Goal: Task Accomplishment & Management: Complete application form

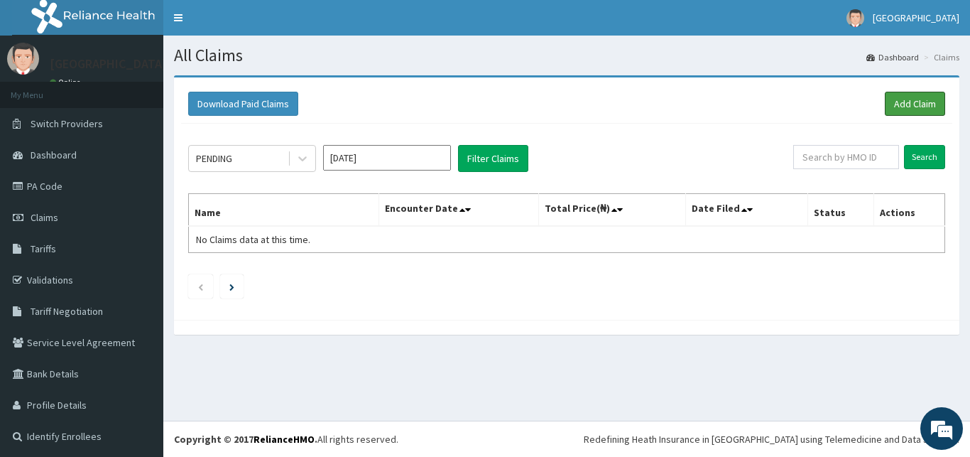
click at [904, 97] on link "Add Claim" at bounding box center [915, 104] width 60 height 24
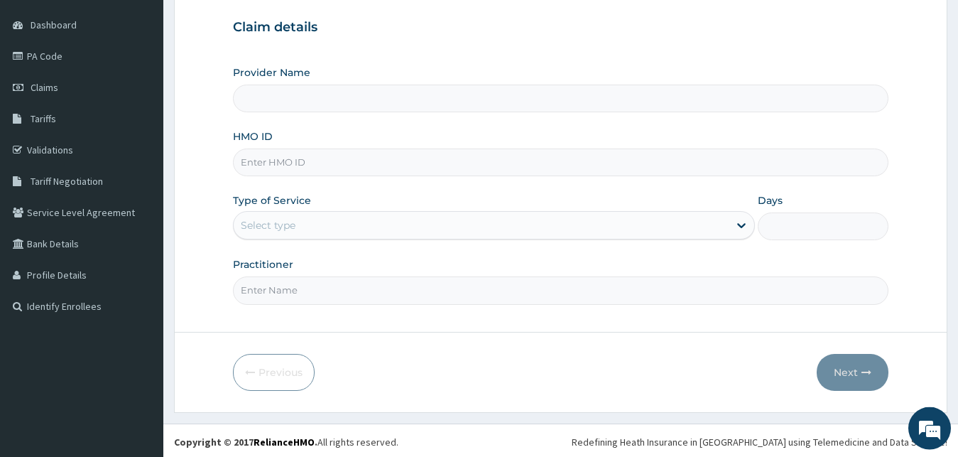
scroll to position [133, 0]
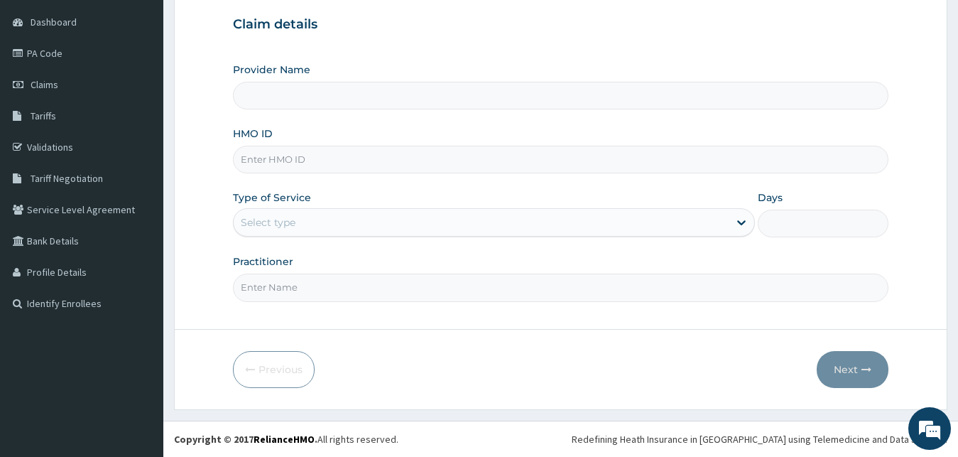
type input "[GEOGRAPHIC_DATA]"
click at [397, 168] on input "HMO ID" at bounding box center [561, 160] width 656 height 28
type input "CMR/10037/A"
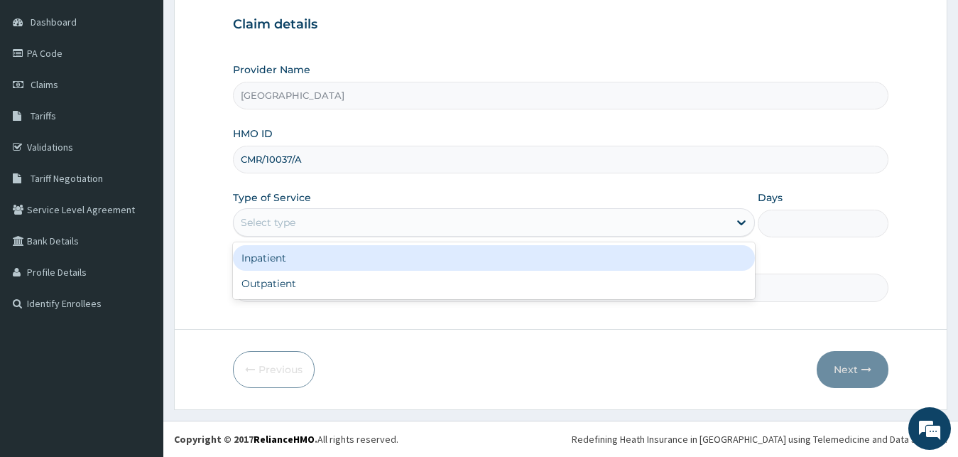
click at [364, 222] on div "Select type" at bounding box center [482, 222] width 496 height 23
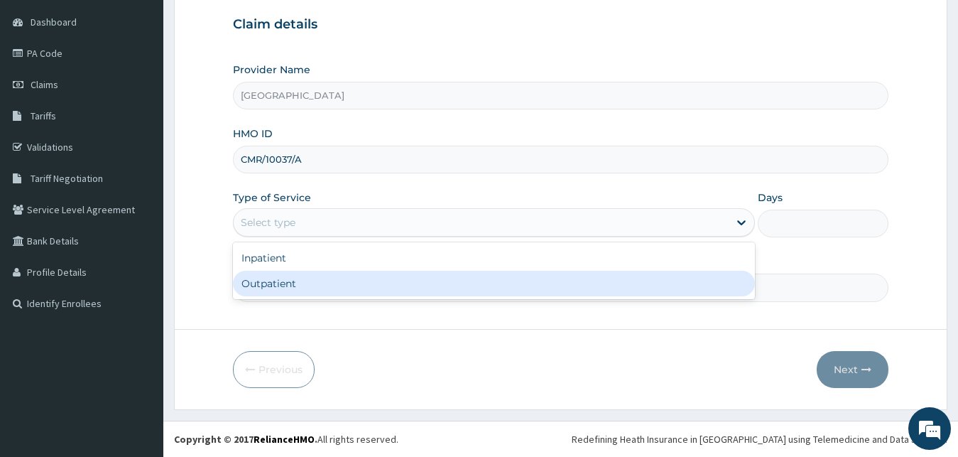
click at [328, 294] on div "Outpatient" at bounding box center [494, 284] width 523 height 26
type input "1"
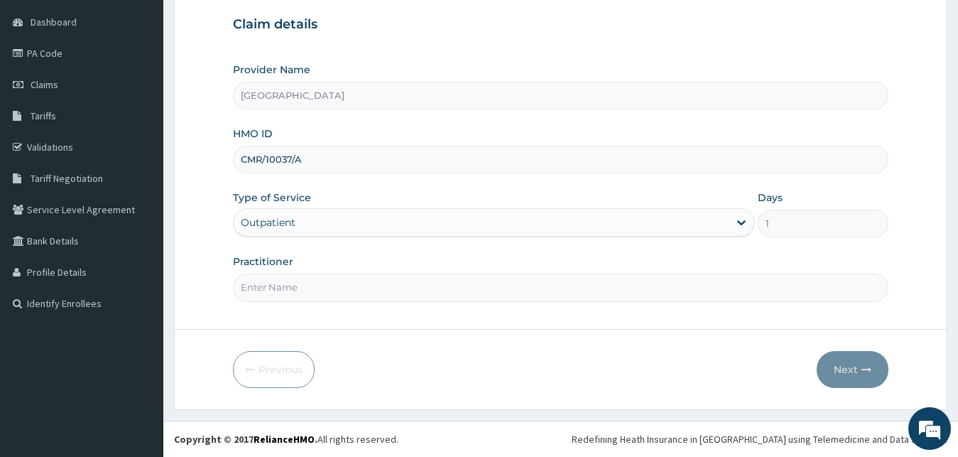
click at [328, 294] on input "Practitioner" at bounding box center [561, 288] width 656 height 28
type input "[PERSON_NAME]"
click at [850, 368] on button "Next" at bounding box center [853, 369] width 72 height 37
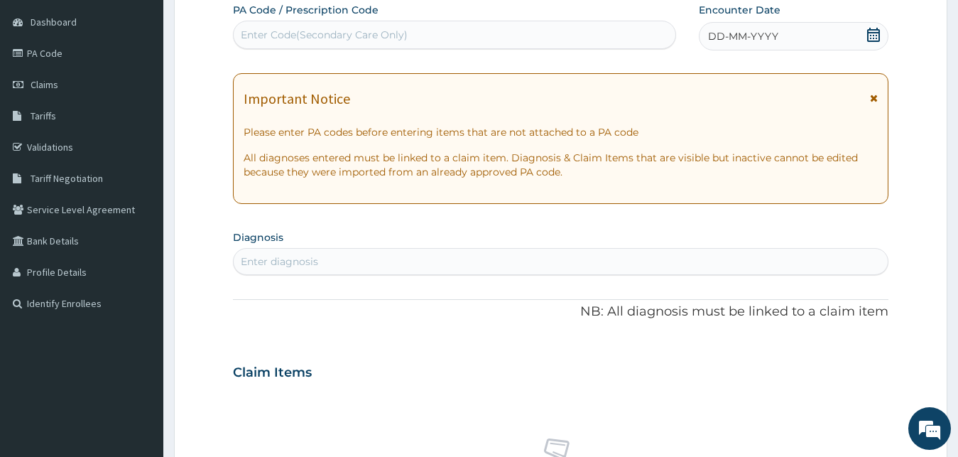
click at [546, 24] on div "Enter Code(Secondary Care Only)" at bounding box center [455, 34] width 442 height 23
paste input "PA/2F158F"
type input "PA/2F158F"
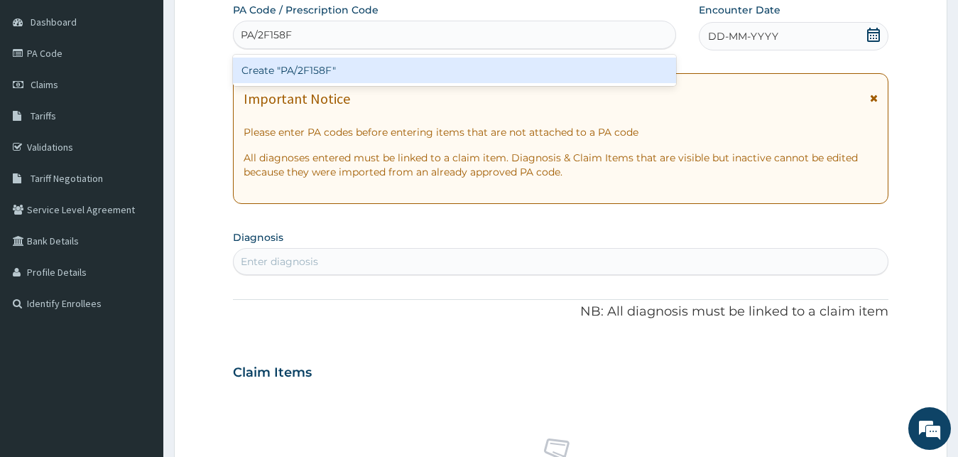
click at [524, 70] on div "Create "PA/2F158F"" at bounding box center [454, 71] width 443 height 26
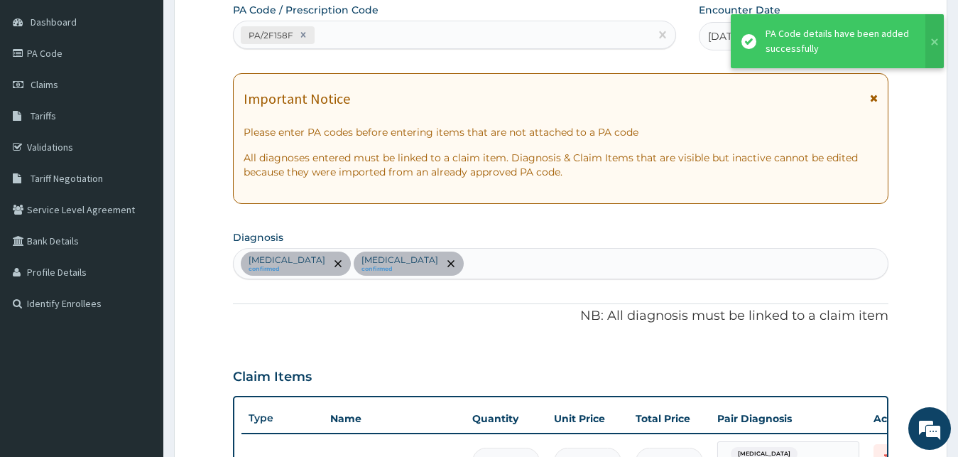
scroll to position [412, 0]
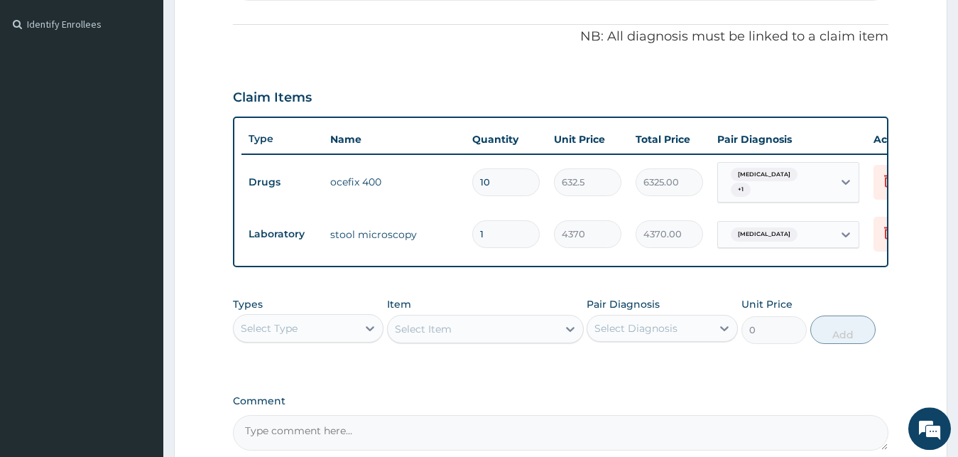
click at [554, 66] on div "PA Code / Prescription Code PA/2F158F Encounter Date [DATE] Important Notice Pl…" at bounding box center [561, 87] width 656 height 727
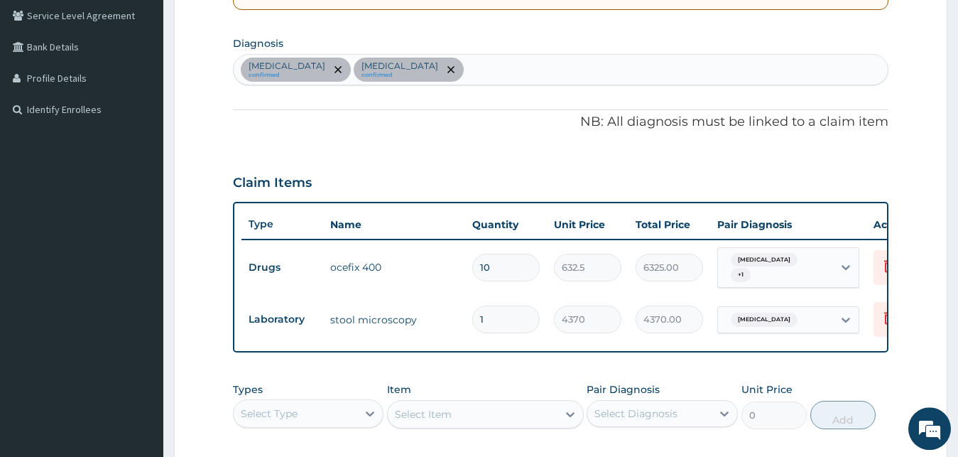
scroll to position [303, 0]
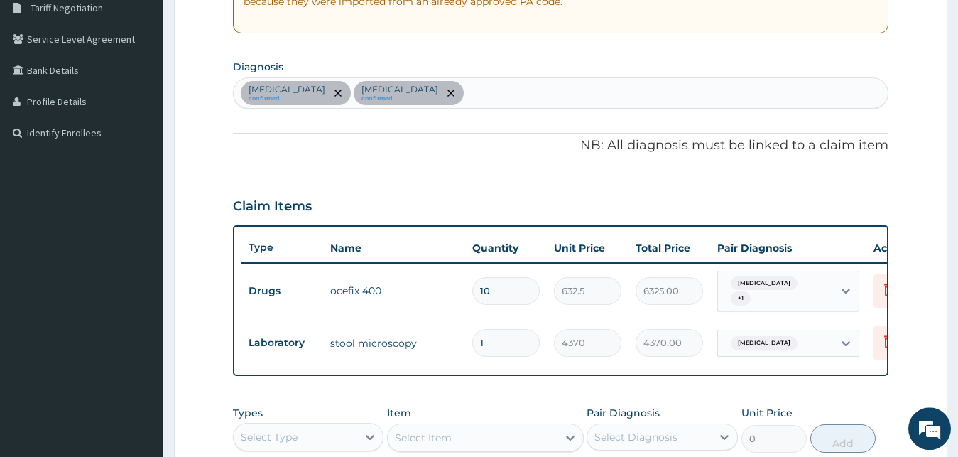
click at [523, 86] on div "[MEDICAL_DATA] confirmed [MEDICAL_DATA] confirmed" at bounding box center [561, 93] width 655 height 30
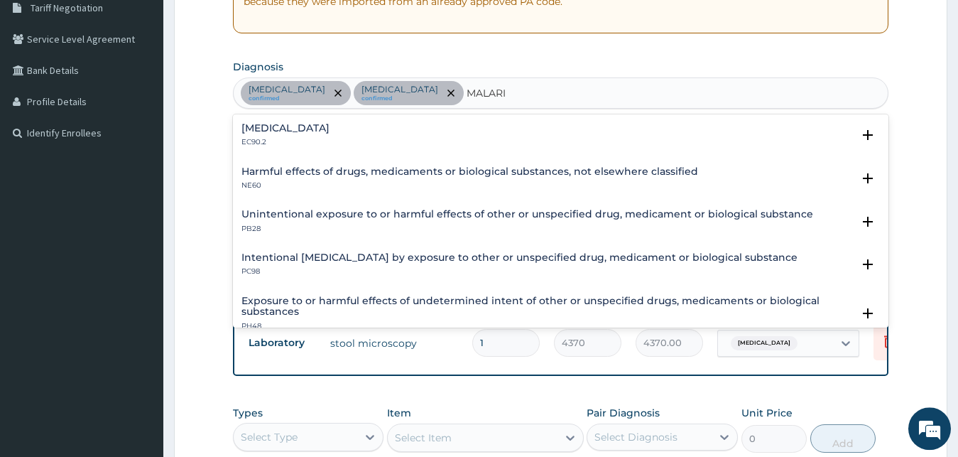
type input "[MEDICAL_DATA]"
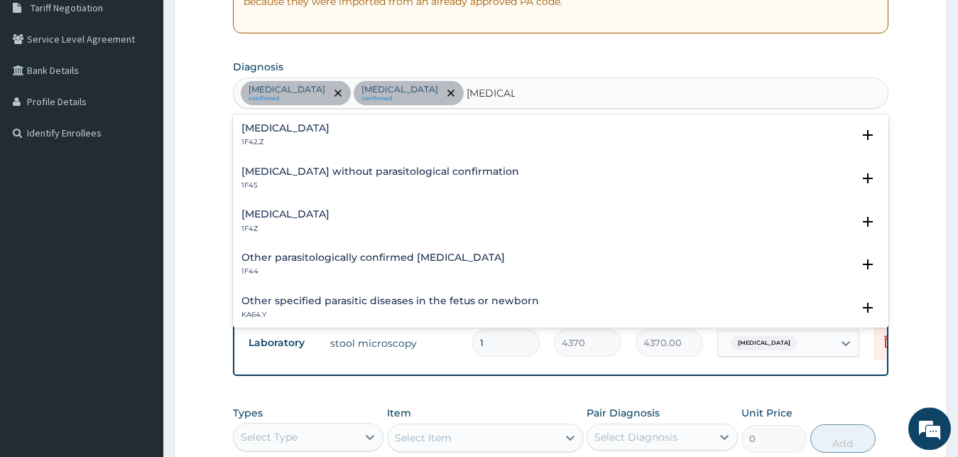
click at [373, 221] on div "[MEDICAL_DATA] 1F4Z" at bounding box center [561, 221] width 639 height 25
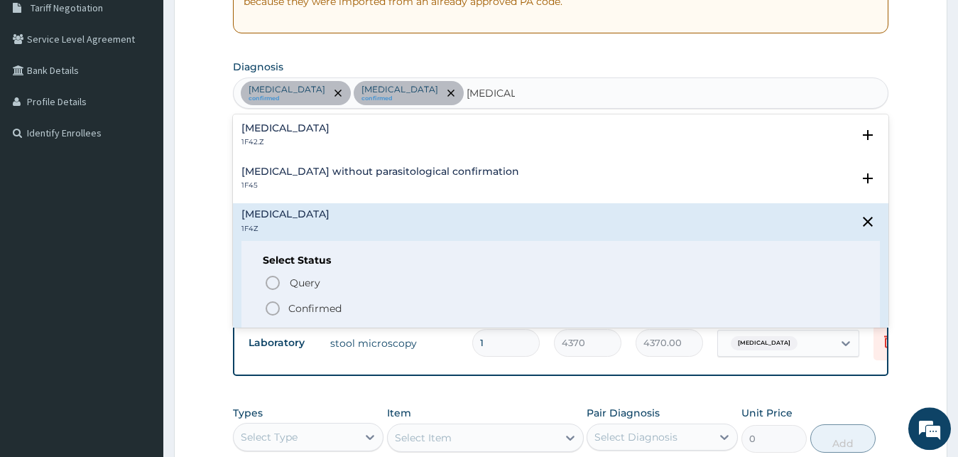
click at [276, 310] on icon "status option filled" at bounding box center [272, 308] width 17 height 17
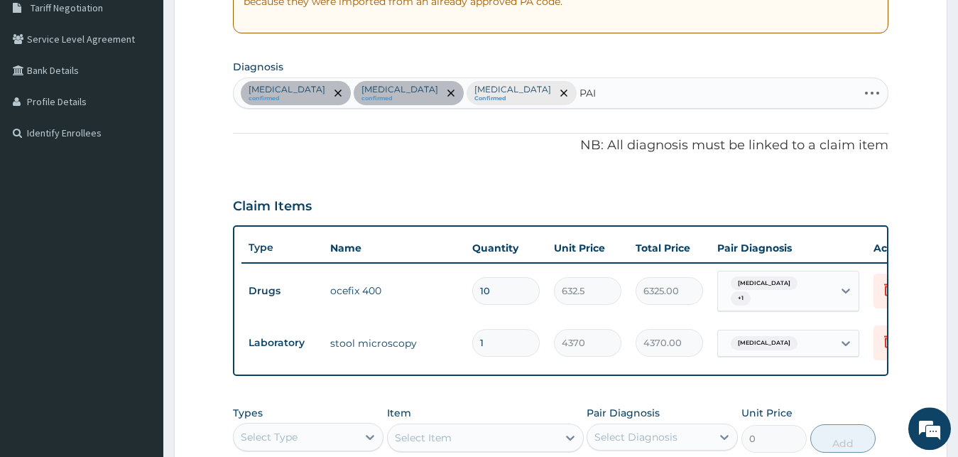
type input "PAIN"
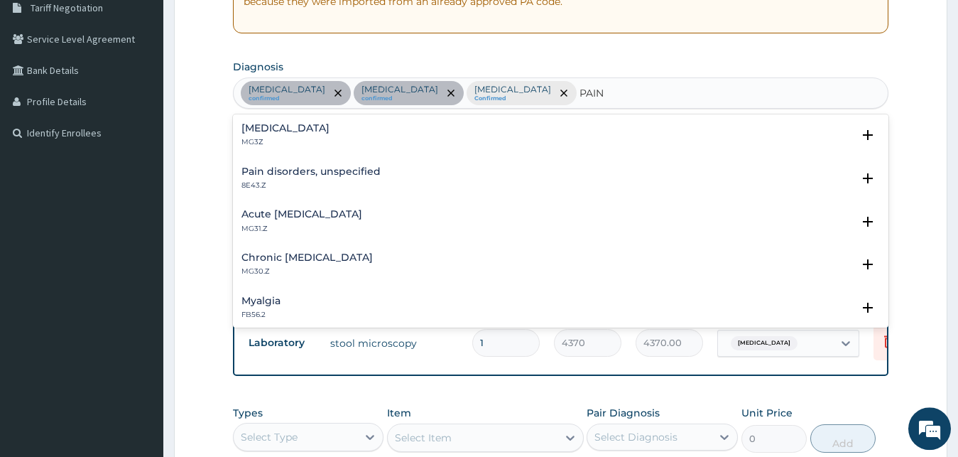
click at [274, 143] on p "MG3Z" at bounding box center [286, 142] width 88 height 10
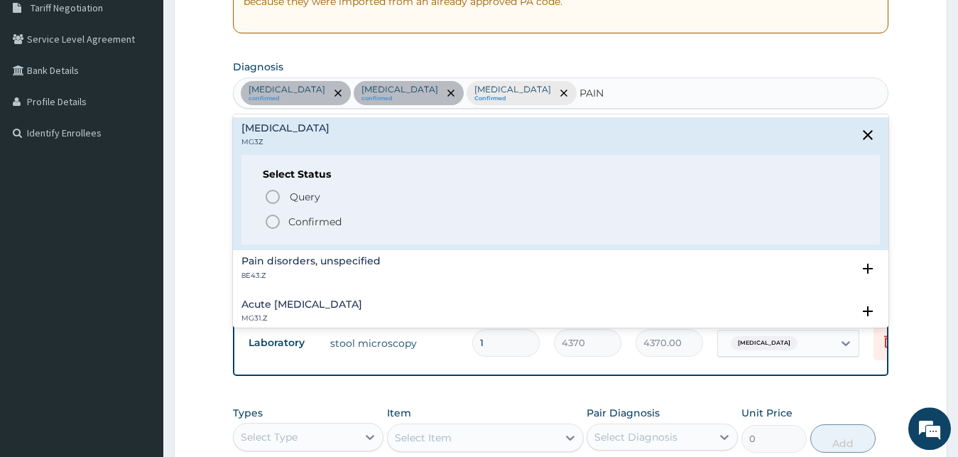
click at [275, 227] on circle "status option filled" at bounding box center [272, 221] width 13 height 13
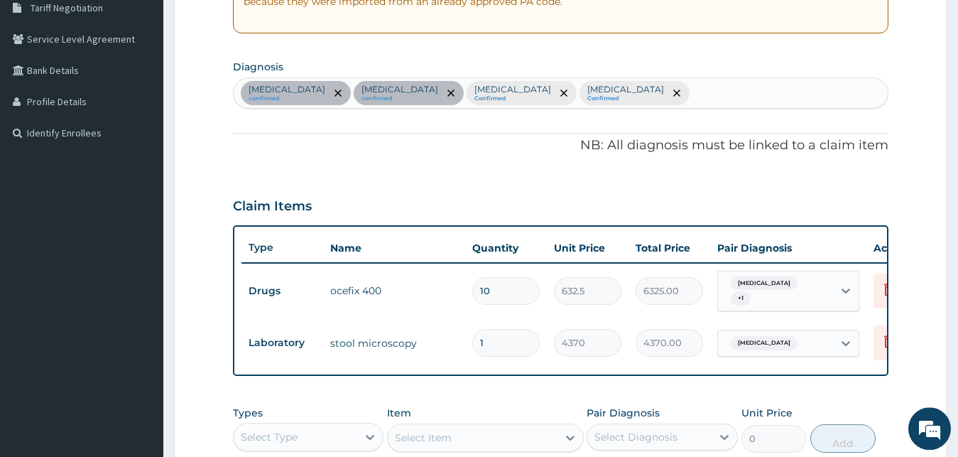
click at [426, 164] on div "PA Code / Prescription Code PA/2F158F Encounter Date [DATE] Important Notice Pl…" at bounding box center [561, 195] width 656 height 727
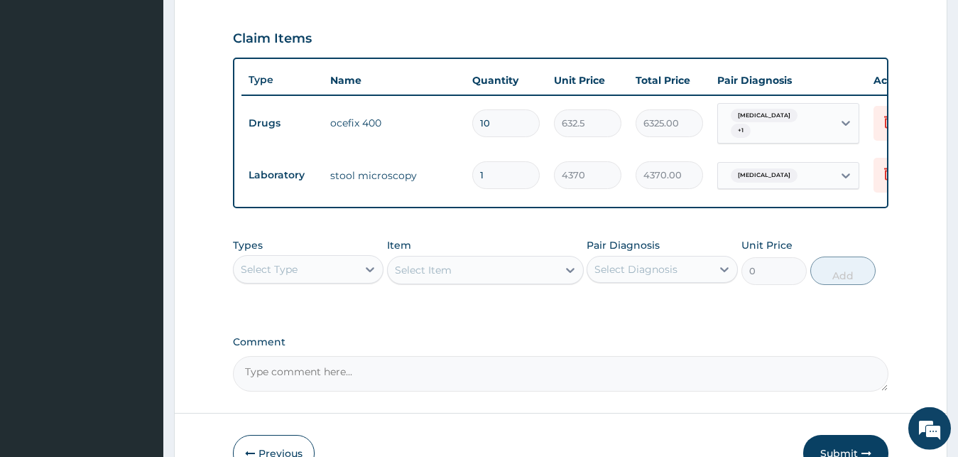
scroll to position [561, 0]
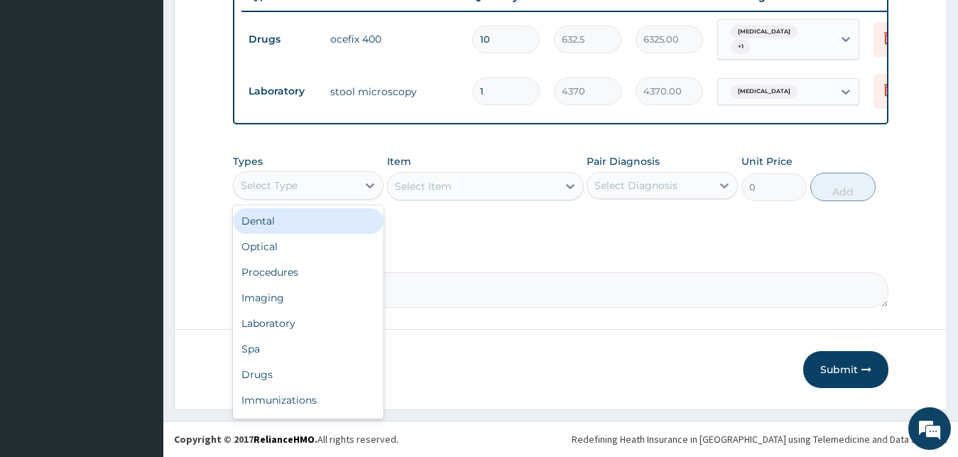
click at [309, 183] on div "Select Type" at bounding box center [296, 185] width 124 height 23
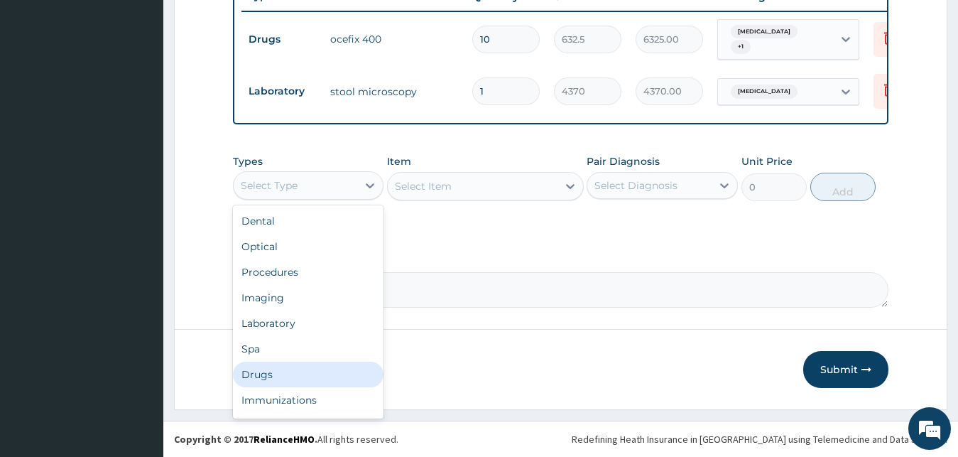
click at [283, 367] on div "Drugs" at bounding box center [308, 375] width 151 height 26
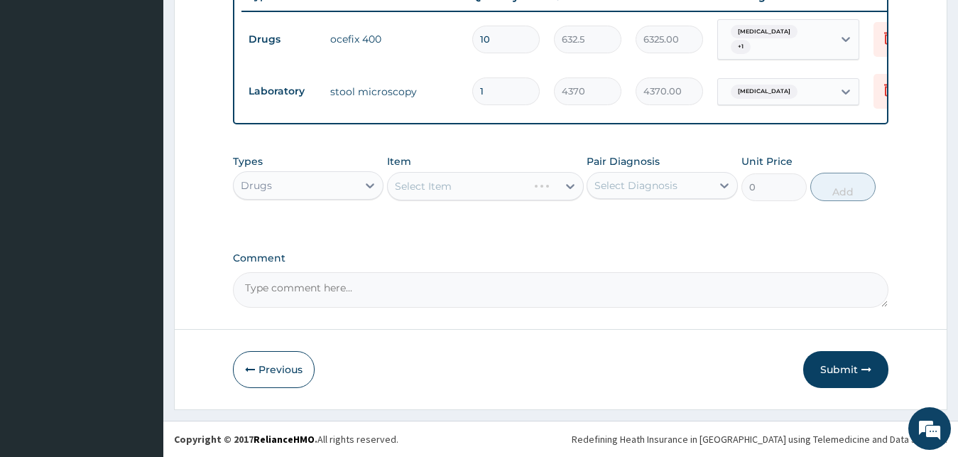
click at [640, 189] on div "Select Diagnosis" at bounding box center [636, 185] width 83 height 14
click at [632, 189] on div "Select Diagnosis" at bounding box center [636, 185] width 83 height 14
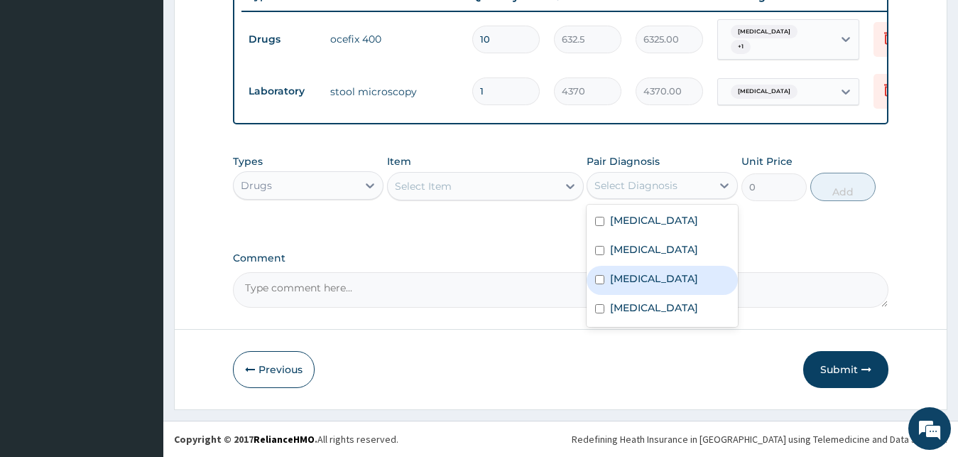
click at [617, 276] on label "[MEDICAL_DATA]" at bounding box center [654, 278] width 88 height 14
checkbox input "true"
click at [511, 183] on div "Select Item" at bounding box center [473, 186] width 170 height 23
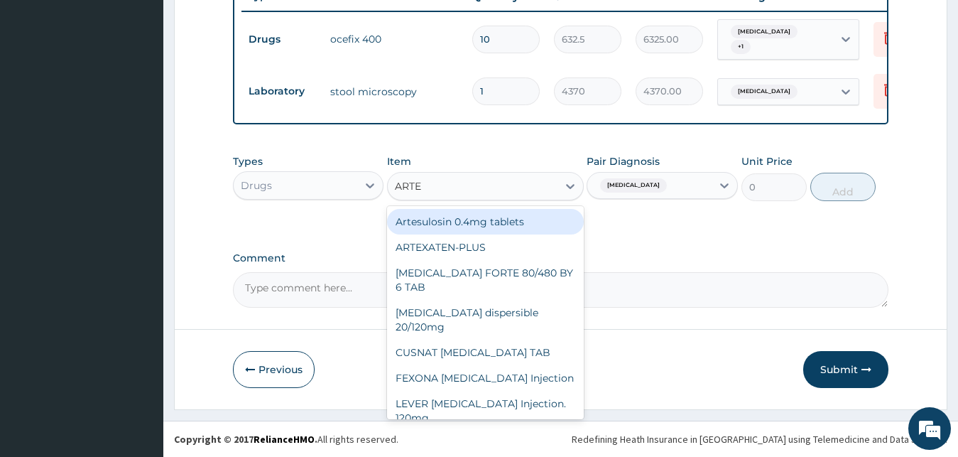
type input "ARTES"
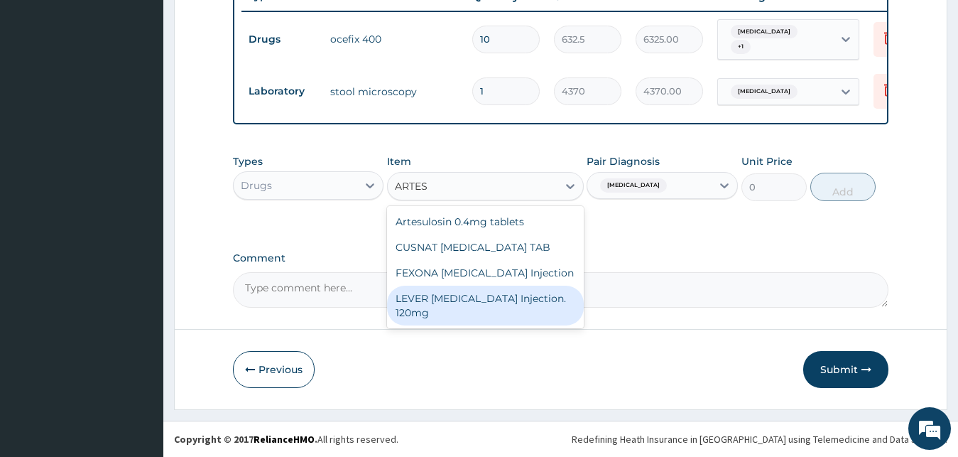
click at [492, 295] on div "LEVER [MEDICAL_DATA] Injection. 120mg" at bounding box center [485, 306] width 197 height 40
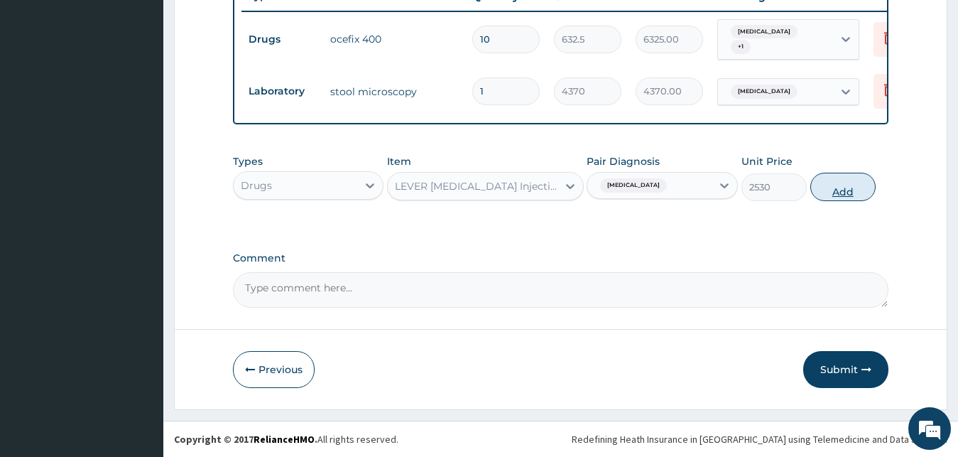
click at [837, 193] on button "Add" at bounding box center [843, 187] width 65 height 28
type input "0"
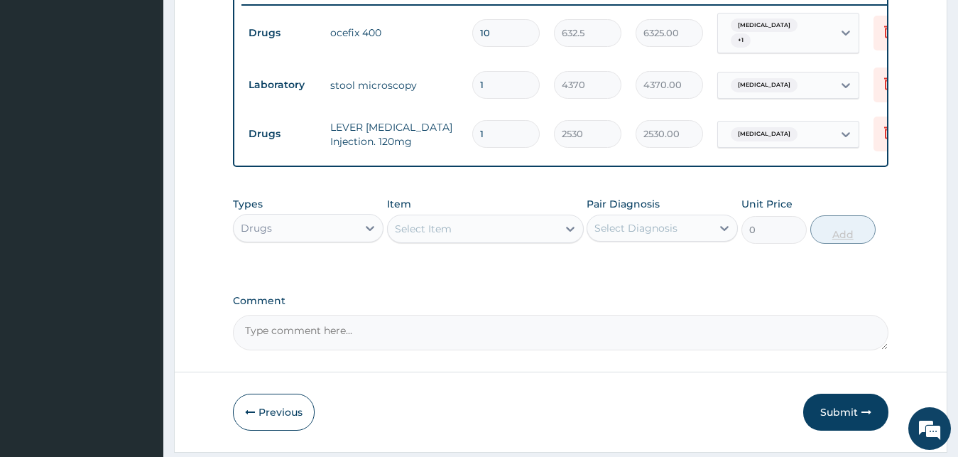
type input "0.00"
type input "4"
type input "10120.00"
type input "4"
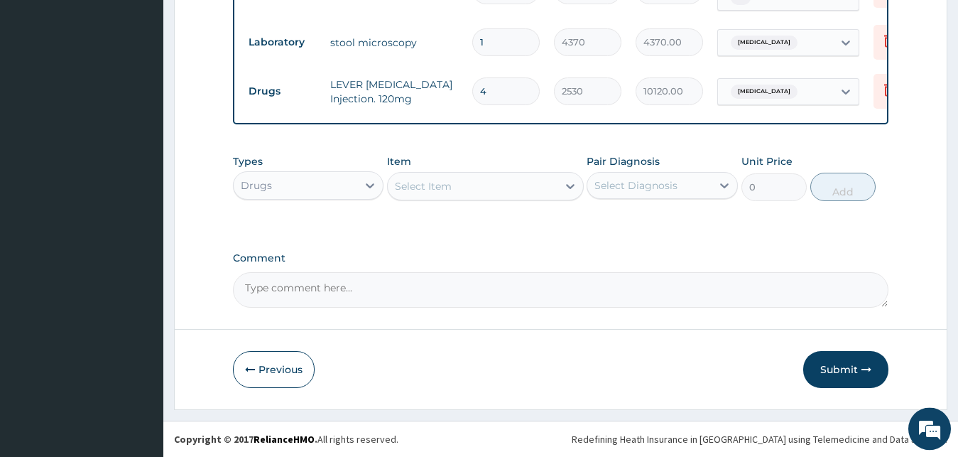
scroll to position [610, 0]
click at [509, 188] on div "Select Item" at bounding box center [473, 186] width 170 height 23
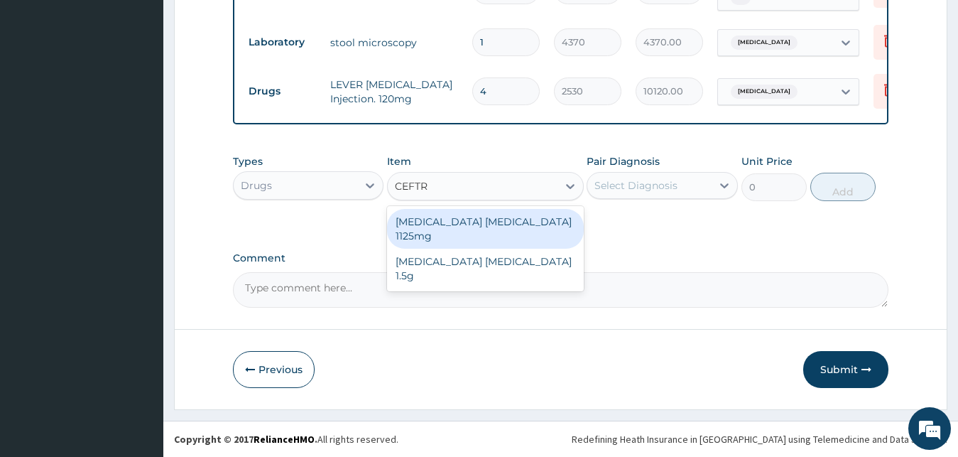
type input "CEFTRI"
click at [496, 215] on div "[MEDICAL_DATA] [MEDICAL_DATA] 1125mg" at bounding box center [485, 229] width 197 height 40
type input "2530"
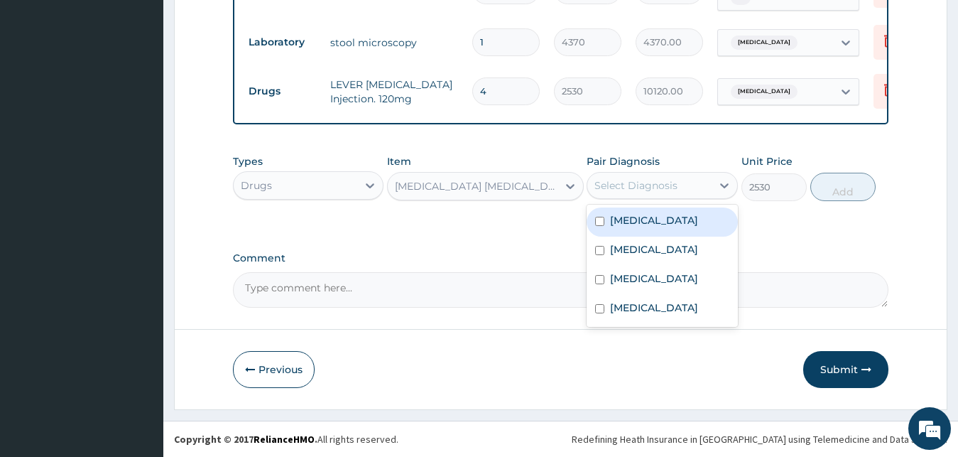
click at [679, 181] on div "Select Diagnosis" at bounding box center [650, 185] width 124 height 23
click at [664, 216] on div "[MEDICAL_DATA]" at bounding box center [662, 221] width 151 height 29
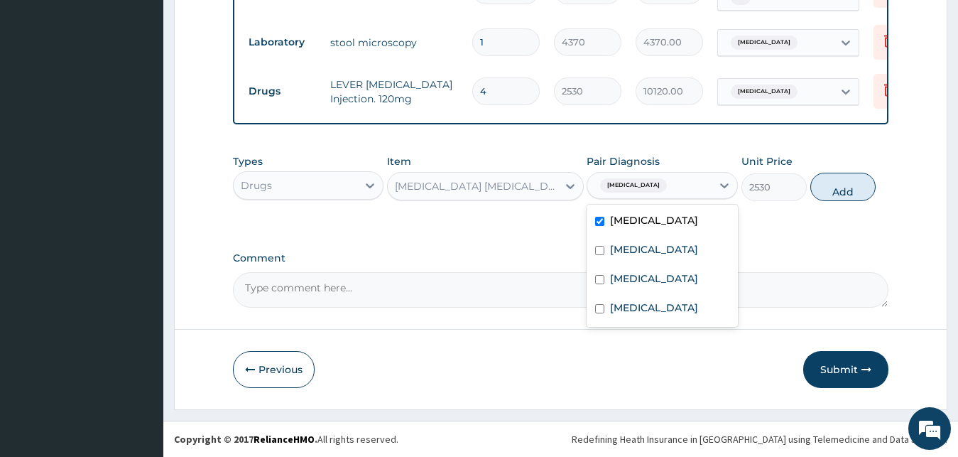
checkbox input "true"
click at [651, 259] on div "[MEDICAL_DATA]" at bounding box center [662, 251] width 151 height 29
checkbox input "true"
click at [824, 188] on button "Add" at bounding box center [843, 187] width 65 height 28
type input "0"
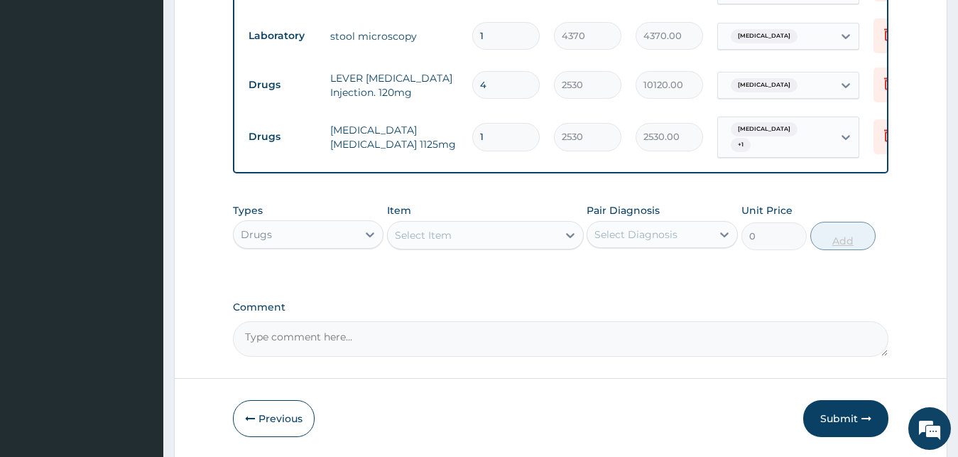
type input "0.00"
type input "5"
type input "12650.00"
type input "5"
click at [662, 259] on div "Types Drugs Item Select Item Pair Diagnosis Select Diagnosis Unit Price 0 Add" at bounding box center [561, 237] width 656 height 82
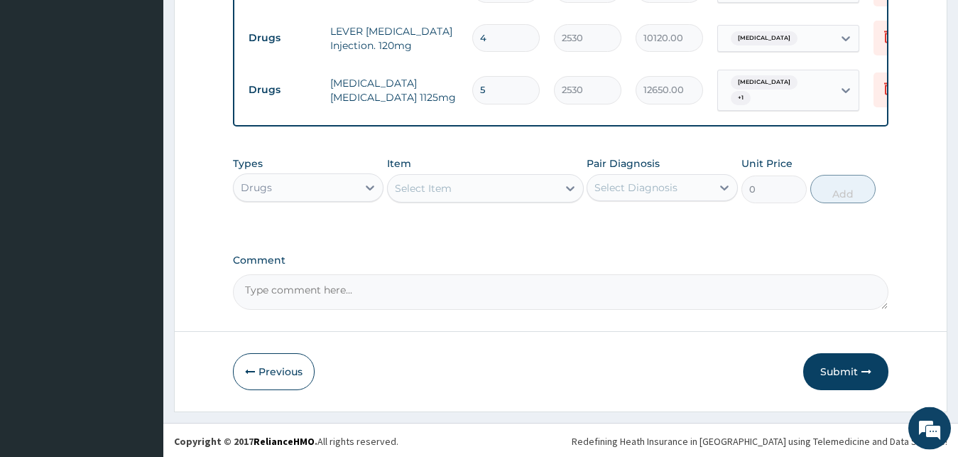
scroll to position [659, 0]
click at [533, 186] on div "Select Item" at bounding box center [473, 186] width 170 height 23
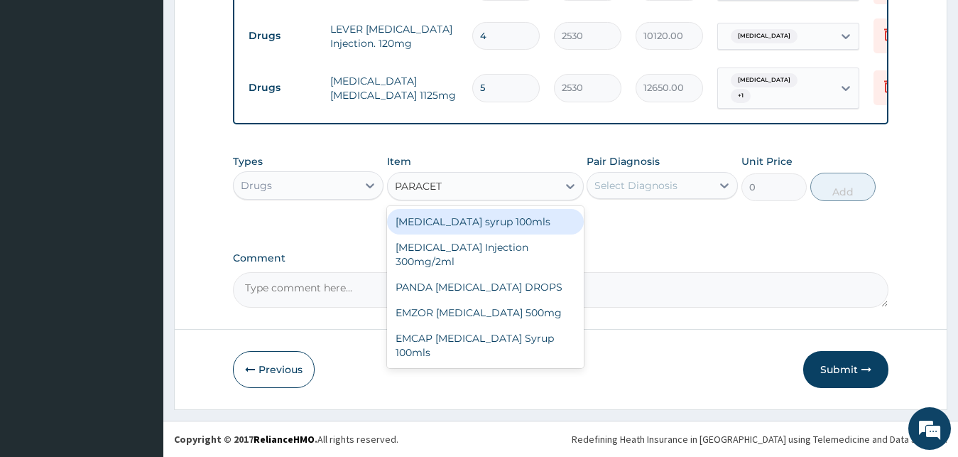
type input "PARACETA"
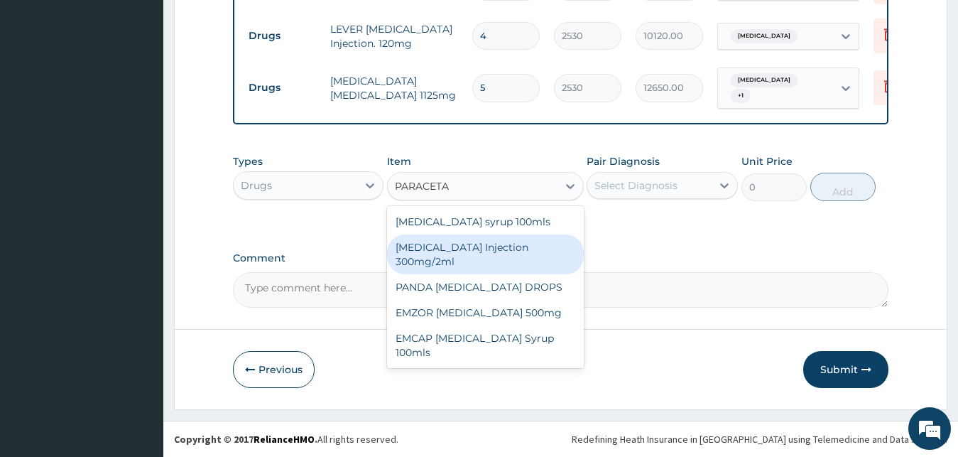
click at [512, 246] on div "[MEDICAL_DATA] Injection 300mg/2ml" at bounding box center [485, 254] width 197 height 40
type input "278.3"
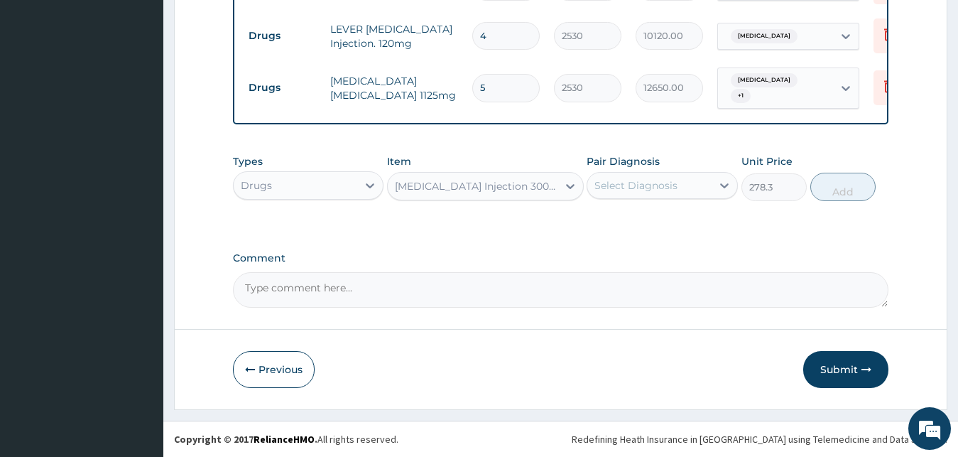
click at [647, 180] on div "Select Diagnosis" at bounding box center [636, 185] width 83 height 14
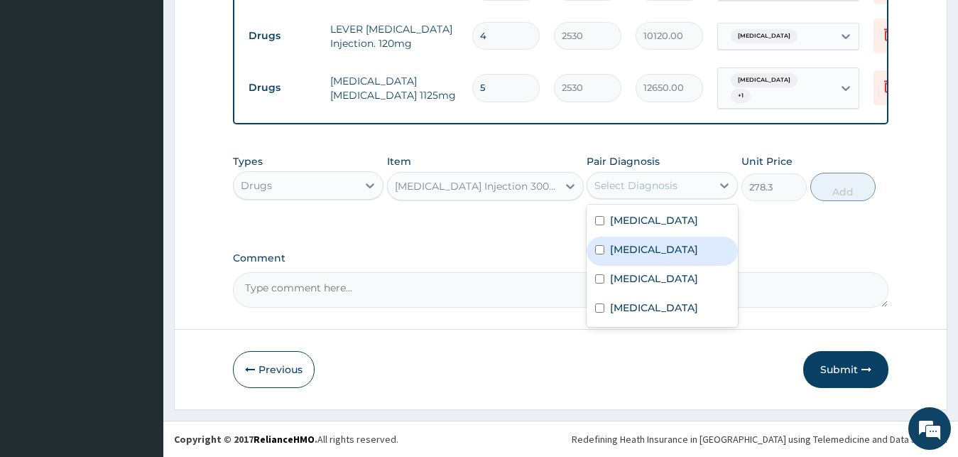
click at [622, 237] on div "[MEDICAL_DATA]" at bounding box center [662, 251] width 151 height 29
checkbox input "true"
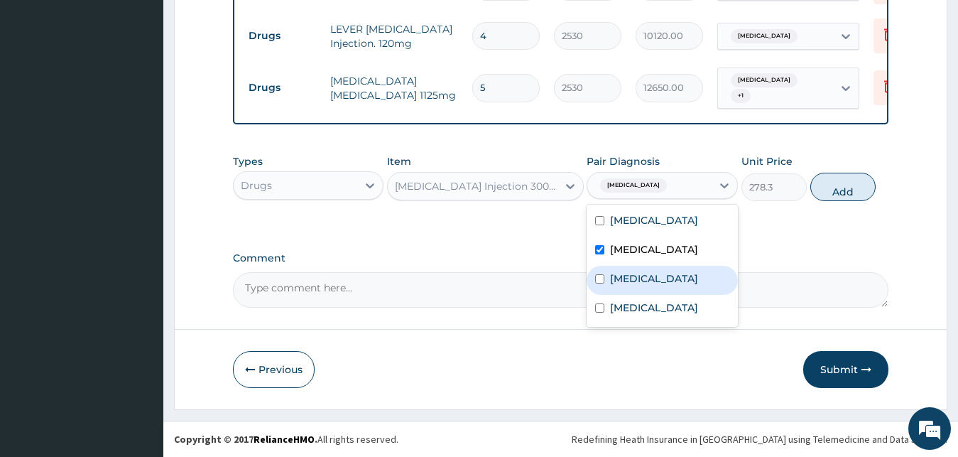
click at [654, 276] on label "[MEDICAL_DATA]" at bounding box center [654, 278] width 88 height 14
checkbox input "true"
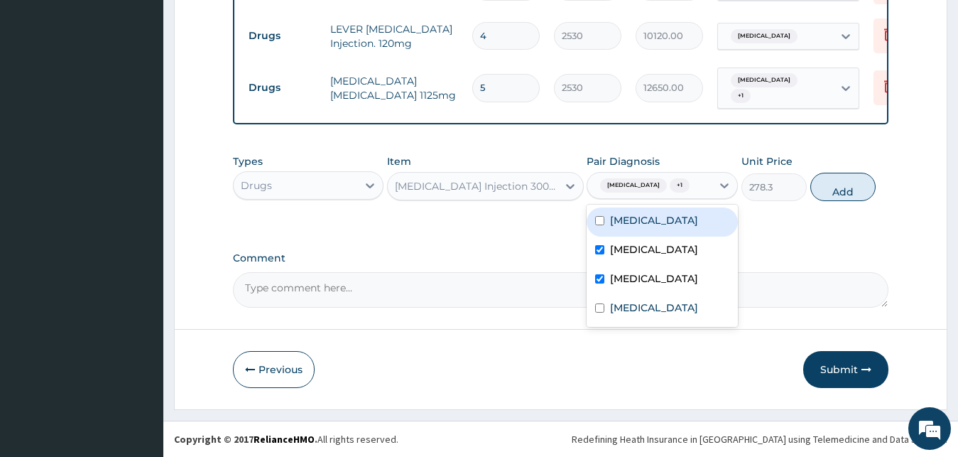
click at [641, 217] on label "[MEDICAL_DATA]" at bounding box center [654, 220] width 88 height 14
checkbox input "true"
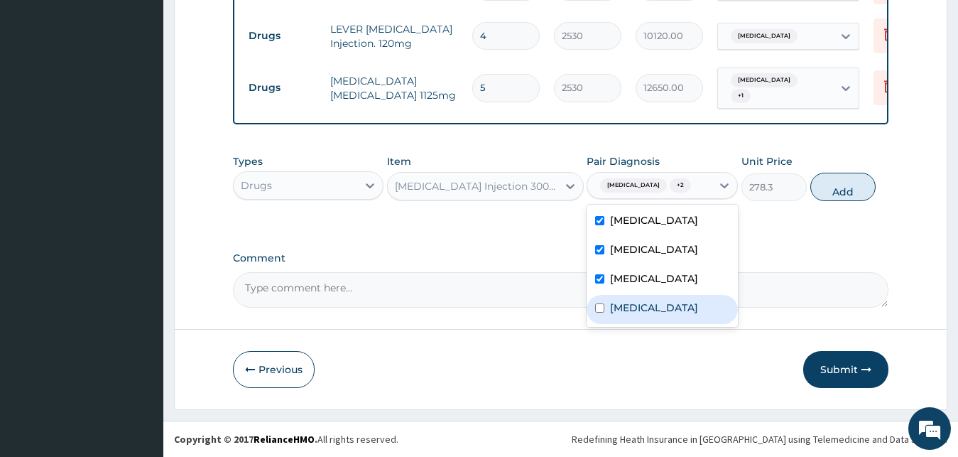
click at [617, 314] on label "[MEDICAL_DATA]" at bounding box center [654, 308] width 88 height 14
checkbox input "true"
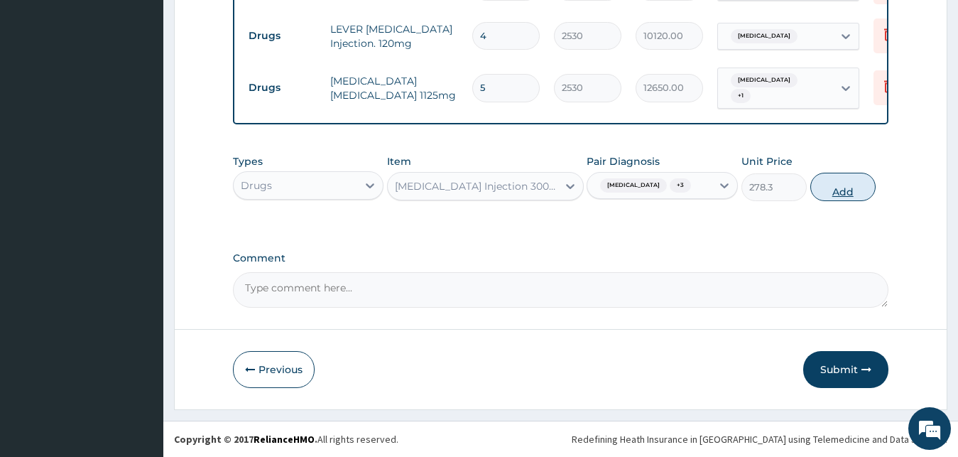
click at [820, 183] on button "Add" at bounding box center [843, 187] width 65 height 28
type input "0"
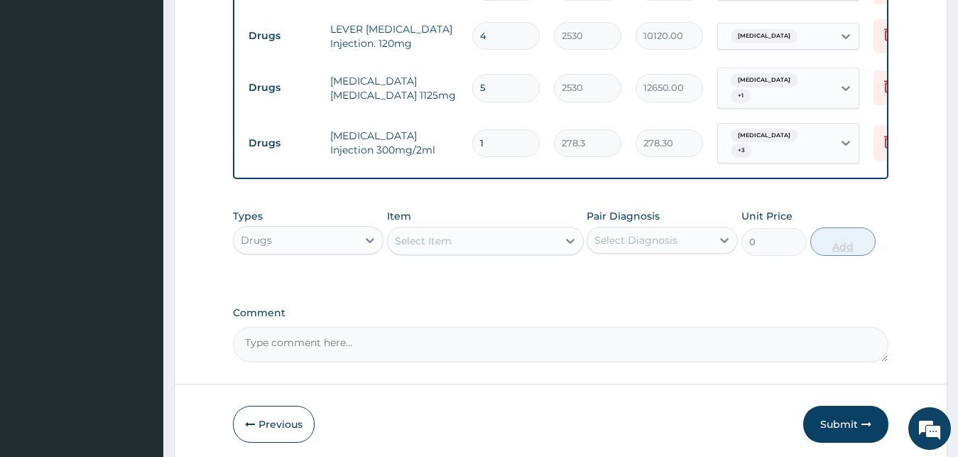
type input "0.00"
type input "4"
type input "1113.20"
type input "4"
click at [740, 266] on div "Types Drugs Item Select Item Pair Diagnosis Select Diagnosis Unit Price 0 Add" at bounding box center [561, 243] width 656 height 82
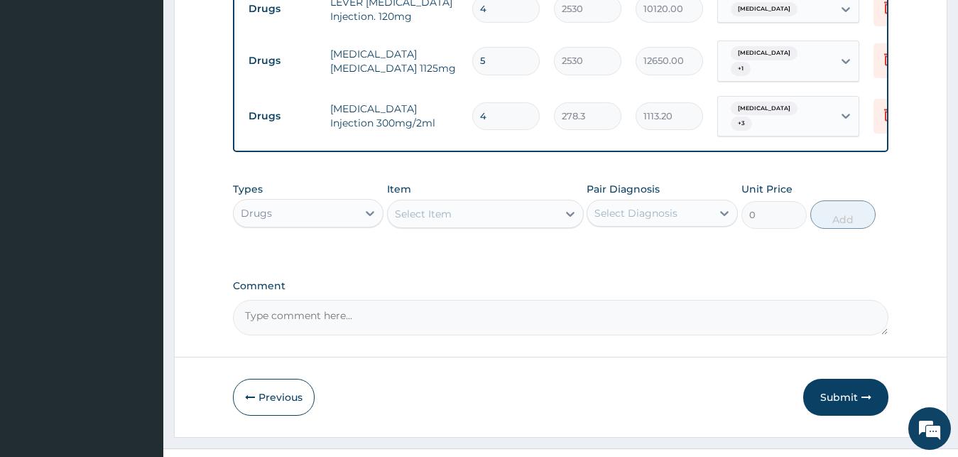
scroll to position [708, 0]
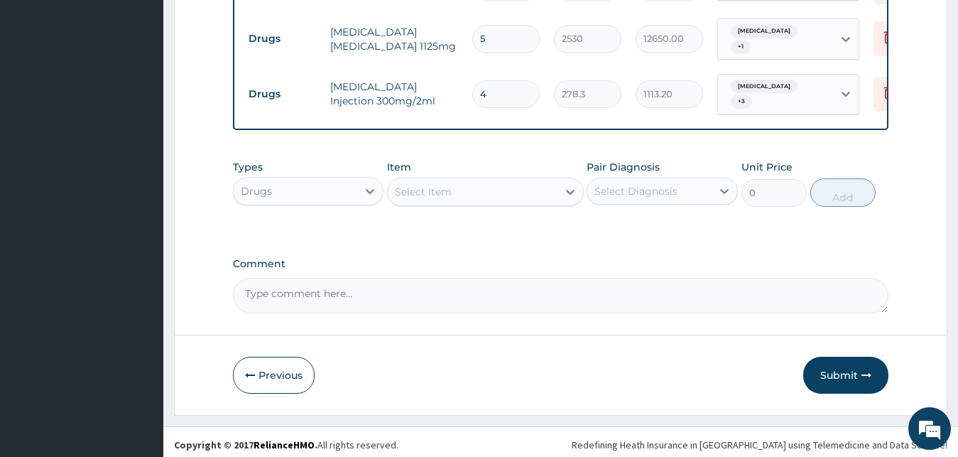
click at [527, 185] on div "Select Item" at bounding box center [473, 191] width 170 height 23
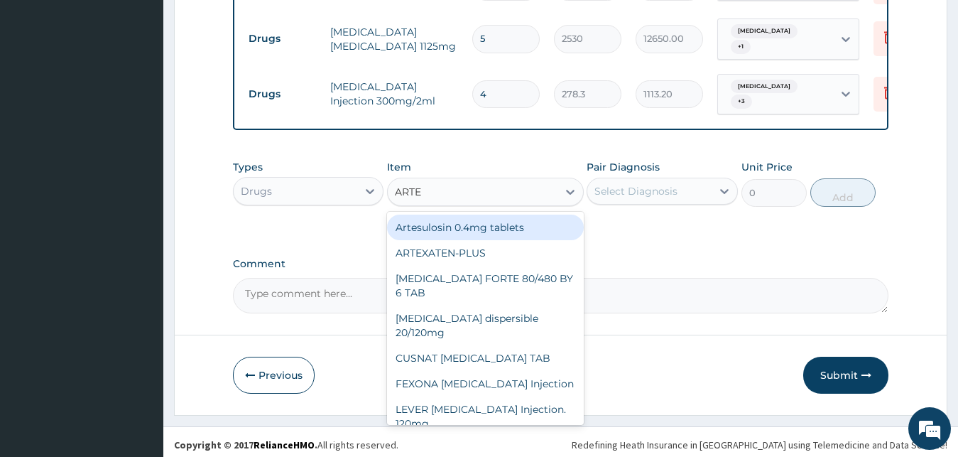
type input "ARTEM"
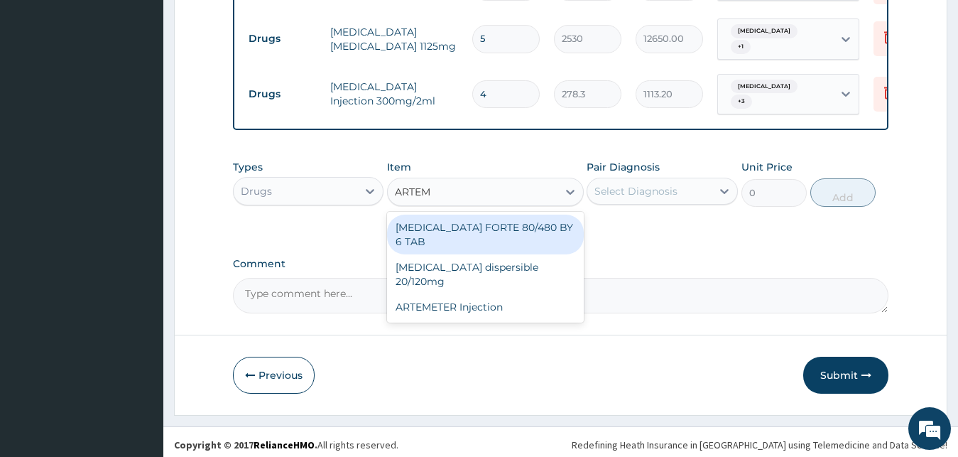
click at [511, 217] on div "[MEDICAL_DATA] FORTE 80/480 BY 6 TAB" at bounding box center [485, 235] width 197 height 40
type input "480.7"
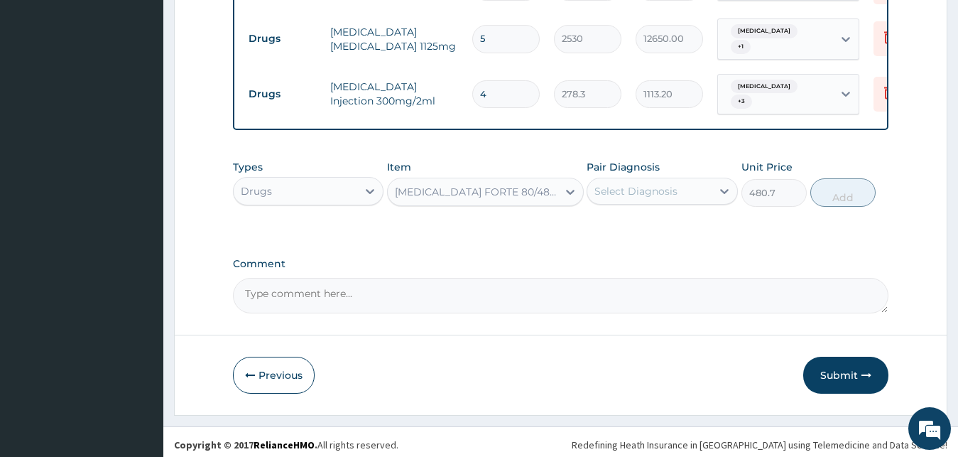
click at [640, 185] on div "Select Diagnosis" at bounding box center [636, 191] width 83 height 14
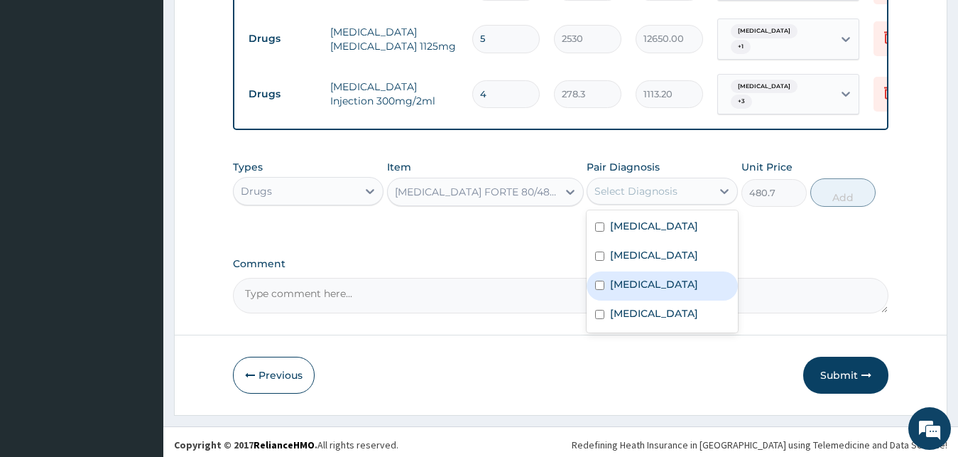
click at [617, 279] on label "[MEDICAL_DATA]" at bounding box center [654, 284] width 88 height 14
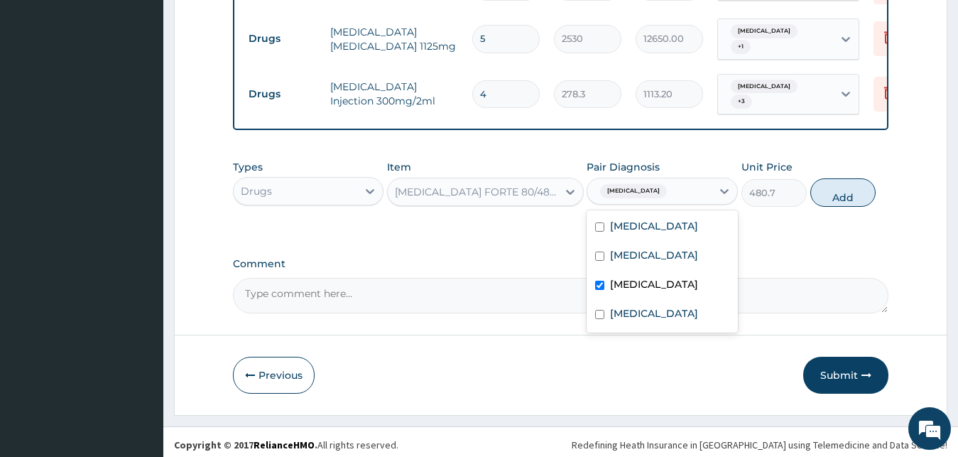
checkbox input "true"
click at [850, 190] on button "Add" at bounding box center [843, 192] width 65 height 28
type input "0"
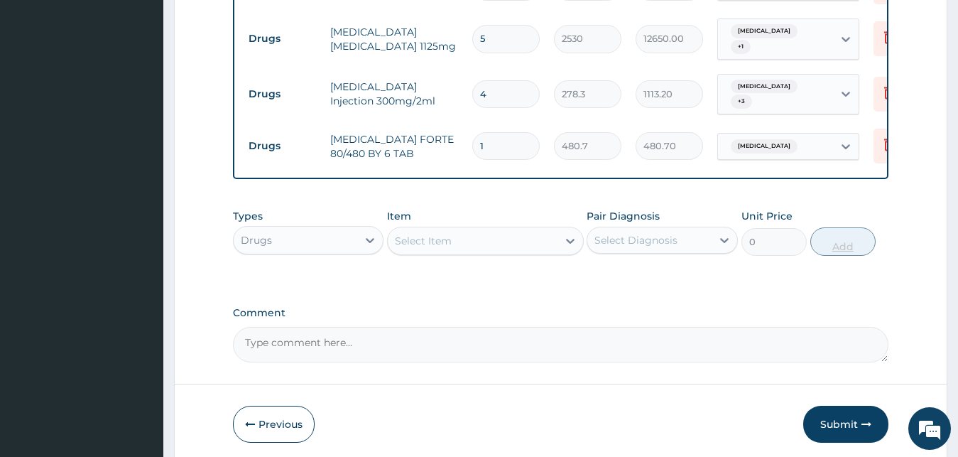
type input "0.00"
type input "6"
type input "2884.20"
type input "6"
click at [698, 272] on div "Types Drugs Item Select Item Pair Diagnosis Select Diagnosis Unit Price 0 Add" at bounding box center [561, 243] width 656 height 82
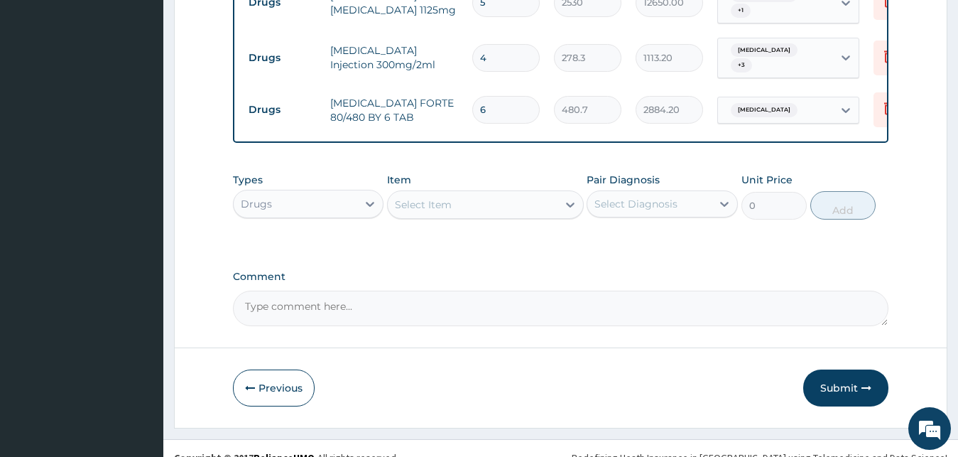
scroll to position [757, 0]
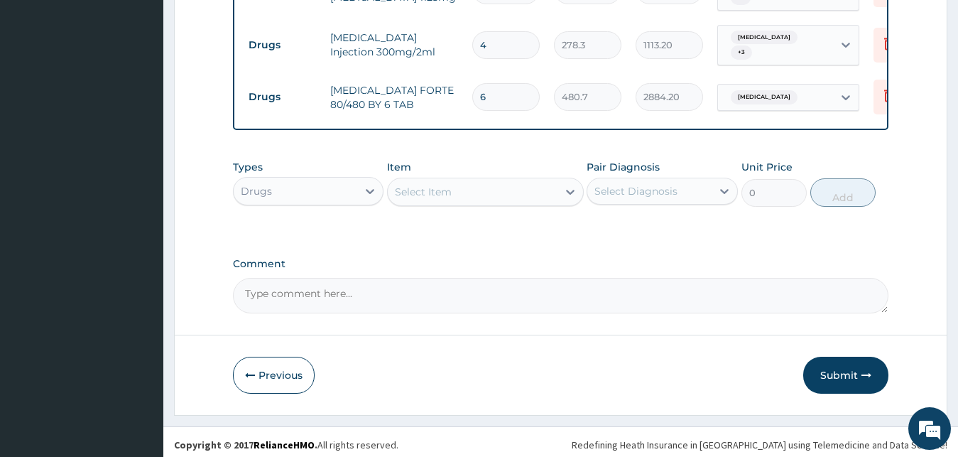
click at [493, 190] on div "Select Item" at bounding box center [473, 191] width 170 height 23
click at [331, 209] on div "Types Drugs Item Select Item Pair Diagnosis Select Diagnosis Unit Price 0 Add" at bounding box center [561, 194] width 656 height 82
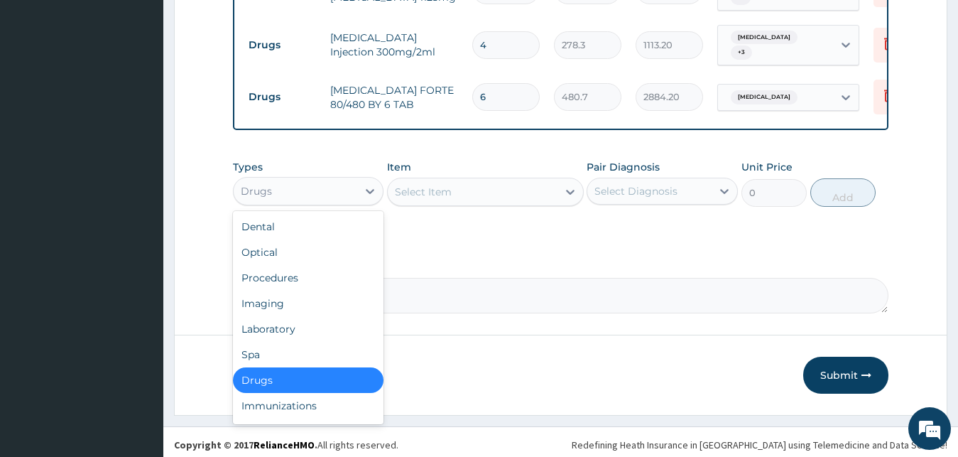
click at [341, 190] on div "Drugs" at bounding box center [296, 191] width 124 height 23
click at [313, 320] on div "Laboratory" at bounding box center [308, 329] width 151 height 26
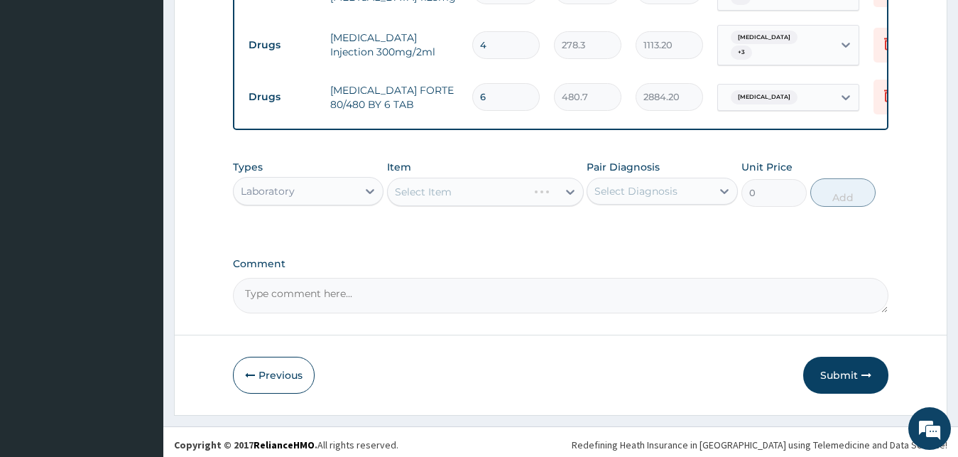
click at [641, 184] on div "Select Diagnosis" at bounding box center [636, 191] width 83 height 14
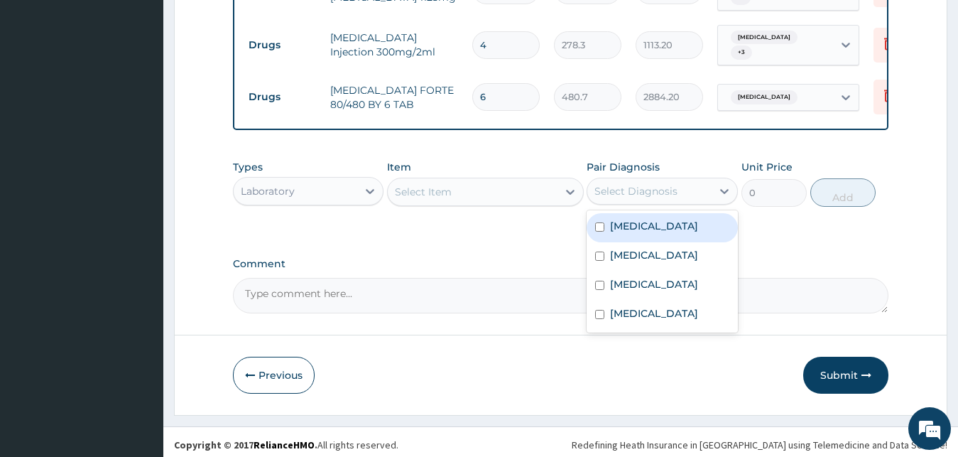
click at [608, 213] on div "[MEDICAL_DATA]" at bounding box center [662, 227] width 151 height 29
checkbox input "true"
click at [514, 180] on div "Select Item" at bounding box center [473, 191] width 170 height 23
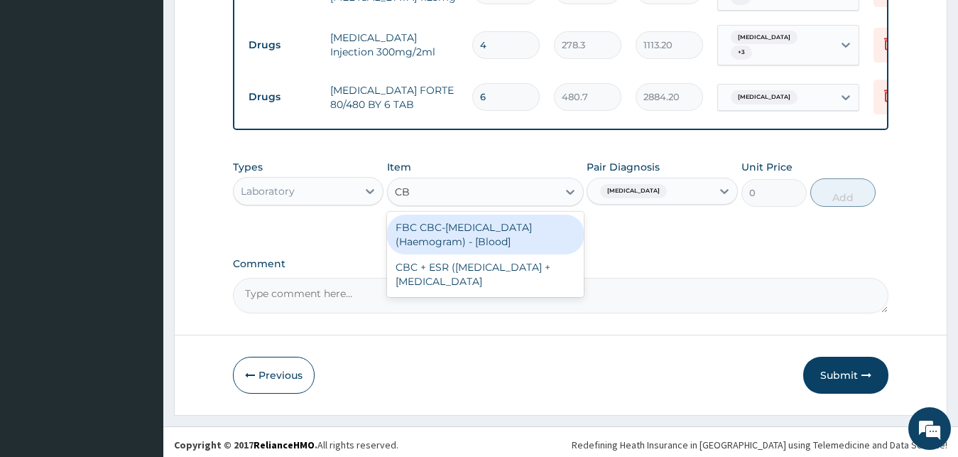
type input "CBC"
click at [477, 224] on div "FBC CBC-[MEDICAL_DATA] (Haemogram) - [Blood]" at bounding box center [485, 235] width 197 height 40
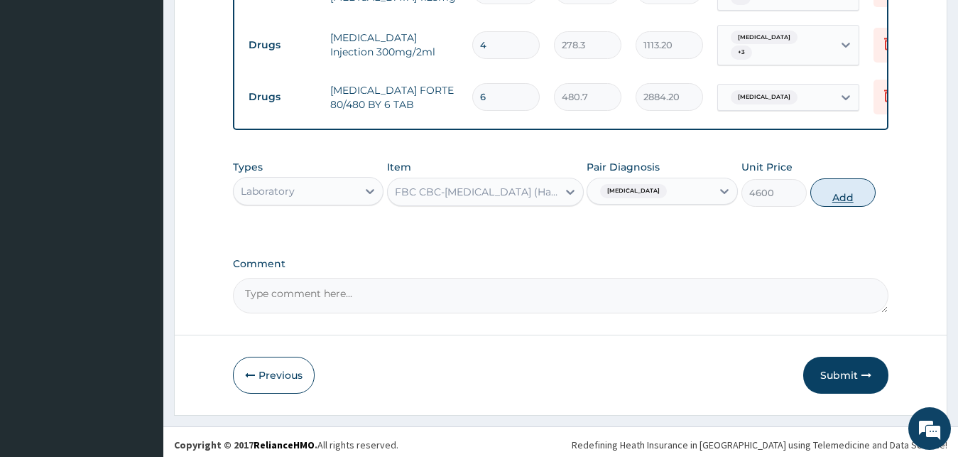
click at [841, 185] on button "Add" at bounding box center [843, 192] width 65 height 28
type input "0"
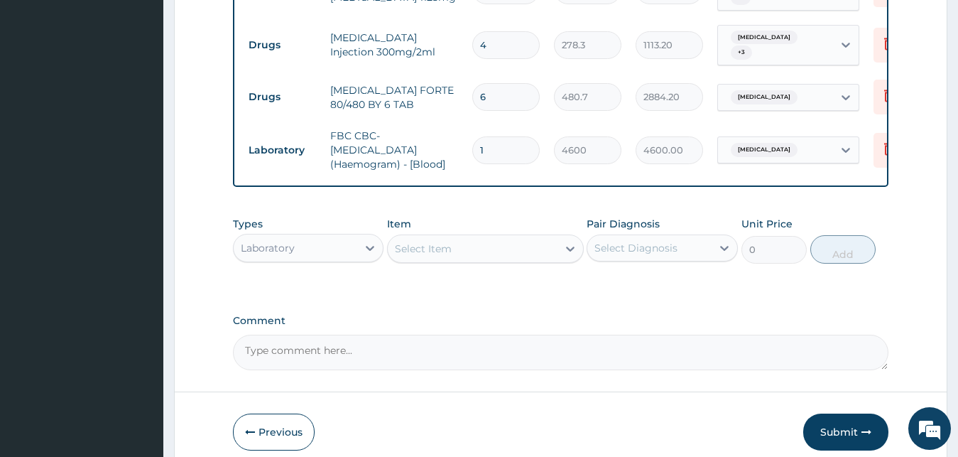
click at [495, 240] on div "Select Item" at bounding box center [473, 248] width 170 height 23
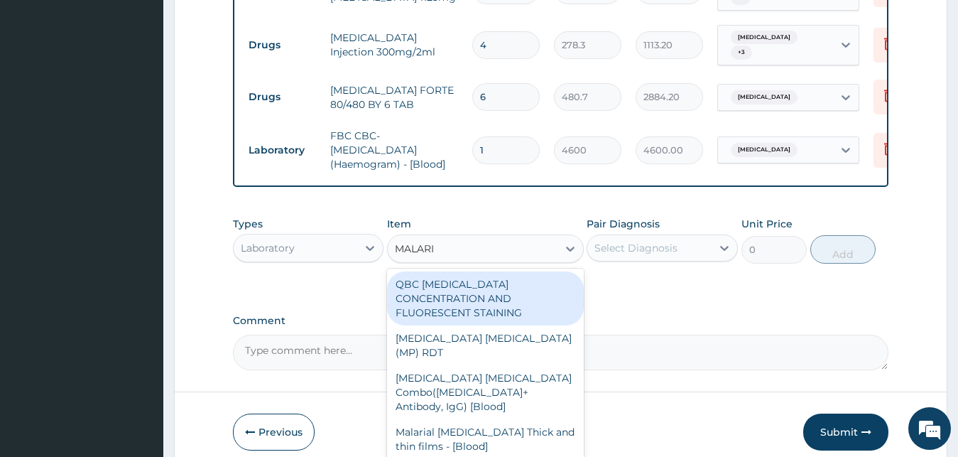
type input "[MEDICAL_DATA]"
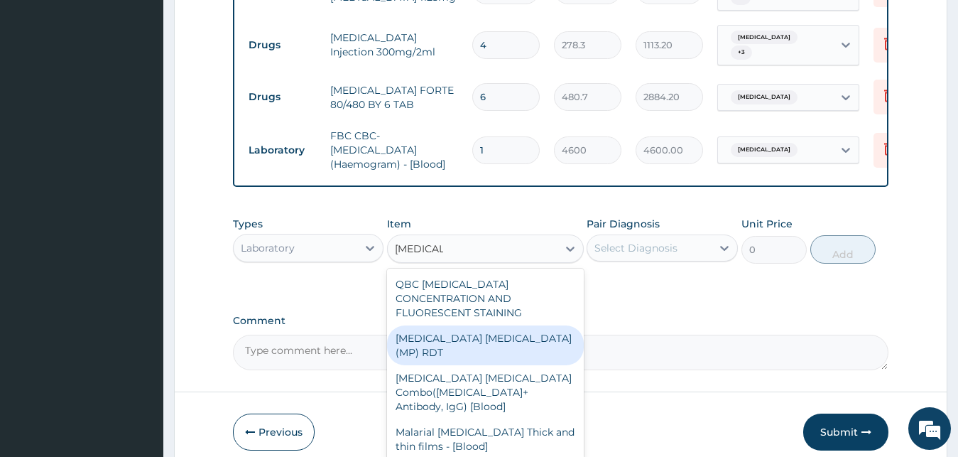
click at [465, 325] on div "[MEDICAL_DATA] [MEDICAL_DATA] (MP) RDT" at bounding box center [485, 345] width 197 height 40
type input "1725"
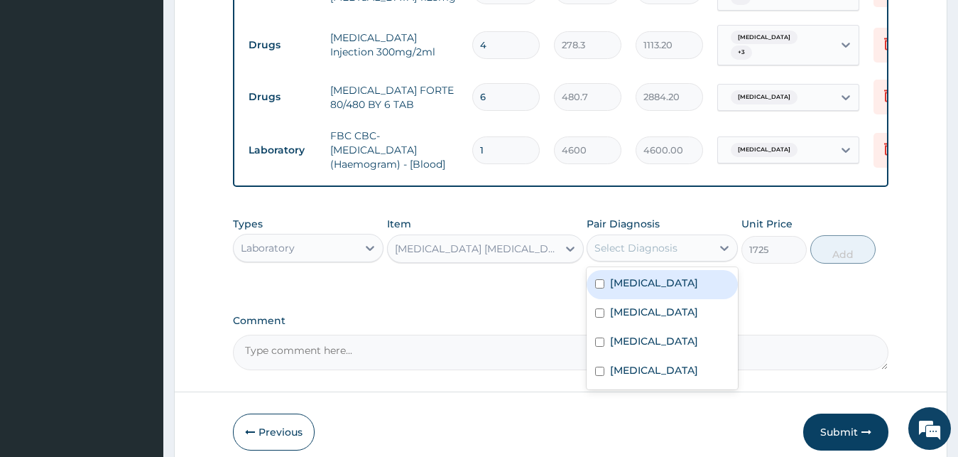
click at [692, 247] on div "Select Diagnosis" at bounding box center [650, 248] width 124 height 23
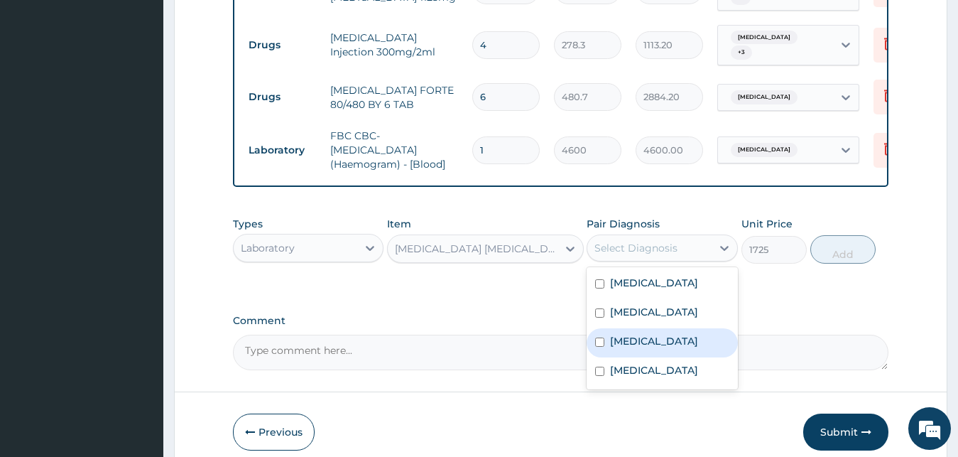
click at [647, 334] on label "[MEDICAL_DATA]" at bounding box center [654, 341] width 88 height 14
checkbox input "true"
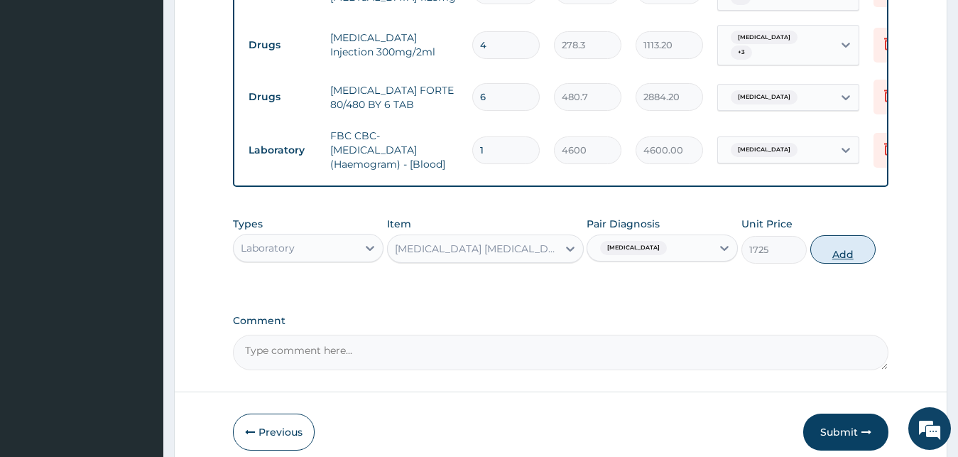
click at [843, 244] on button "Add" at bounding box center [843, 249] width 65 height 28
type input "0"
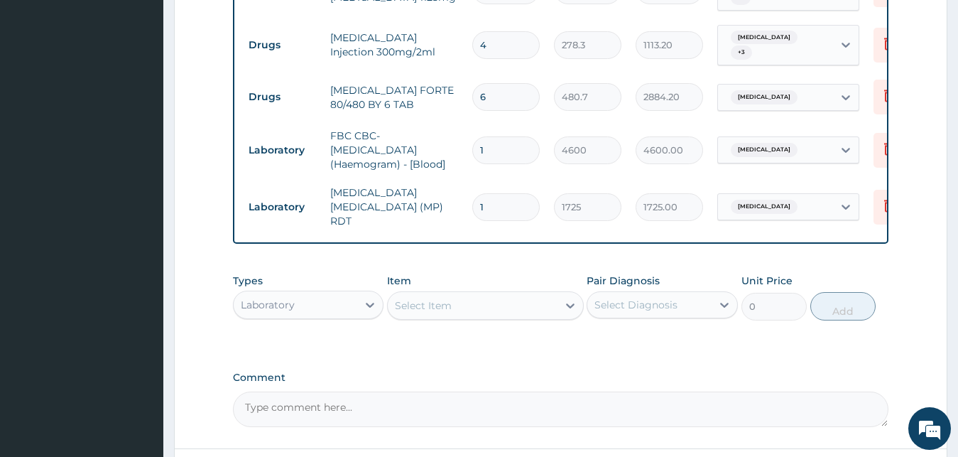
click at [563, 266] on div "Types Laboratory Item Select Item Pair Diagnosis Select Diagnosis Unit Price 0 …" at bounding box center [561, 296] width 656 height 61
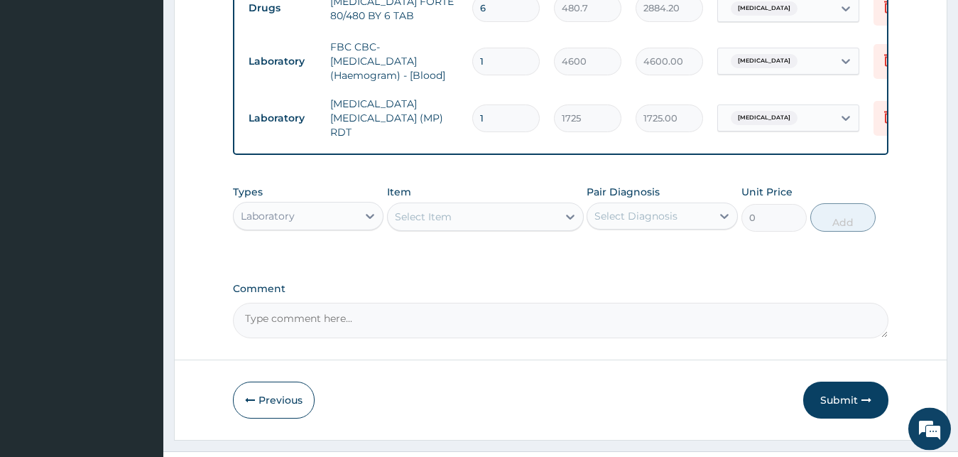
scroll to position [863, 0]
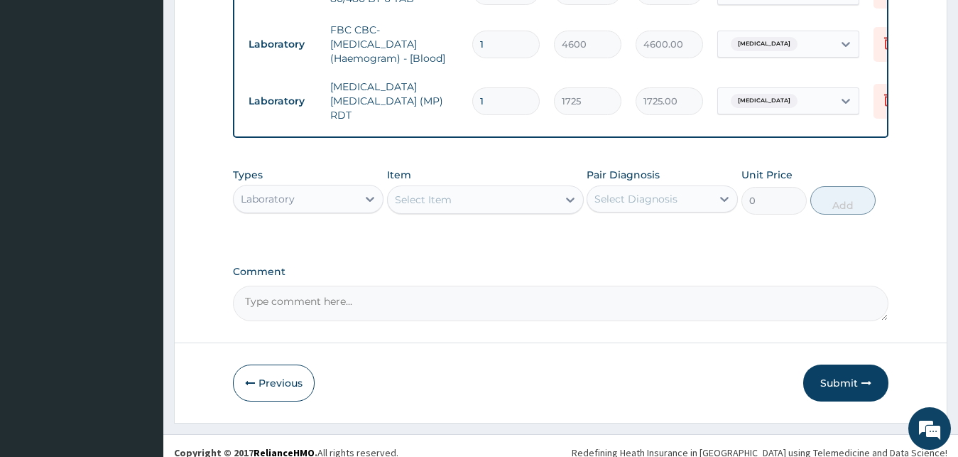
click at [423, 193] on div "Select Item" at bounding box center [423, 200] width 57 height 14
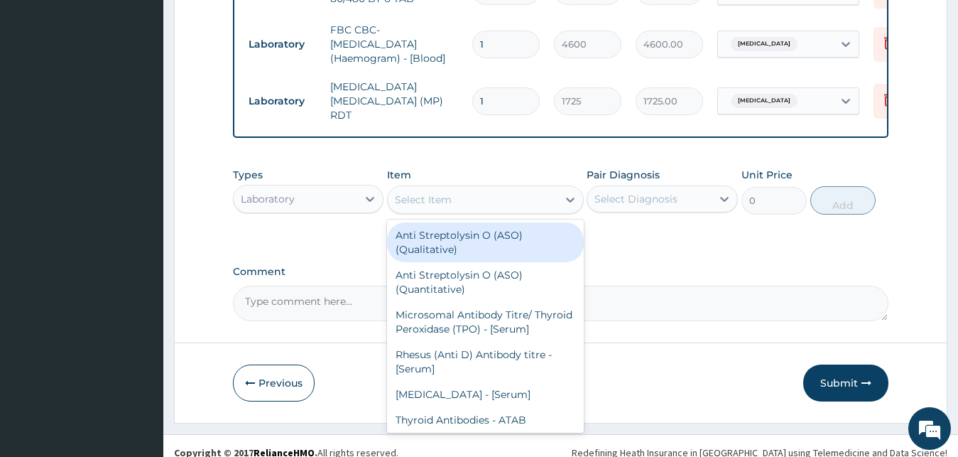
click at [337, 188] on div "Laboratory" at bounding box center [296, 199] width 124 height 23
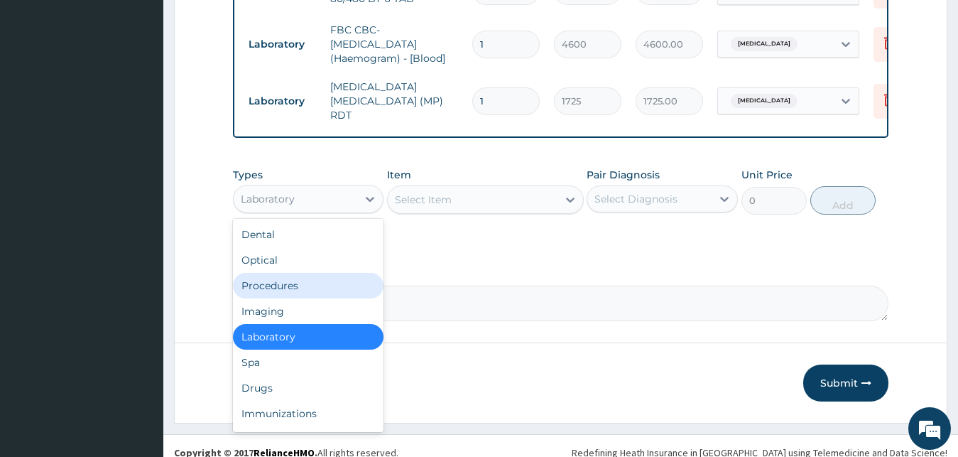
click at [308, 278] on div "Procedures" at bounding box center [308, 286] width 151 height 26
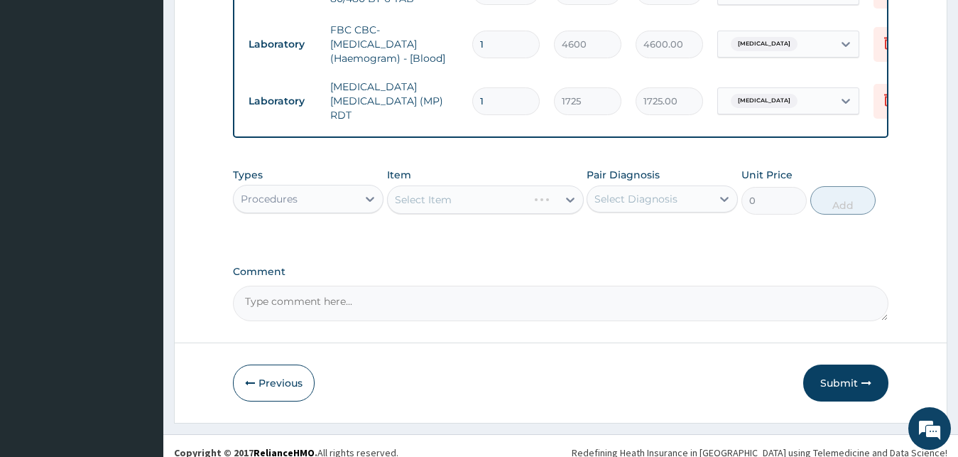
click at [670, 192] on div "Select Diagnosis" at bounding box center [636, 199] width 83 height 14
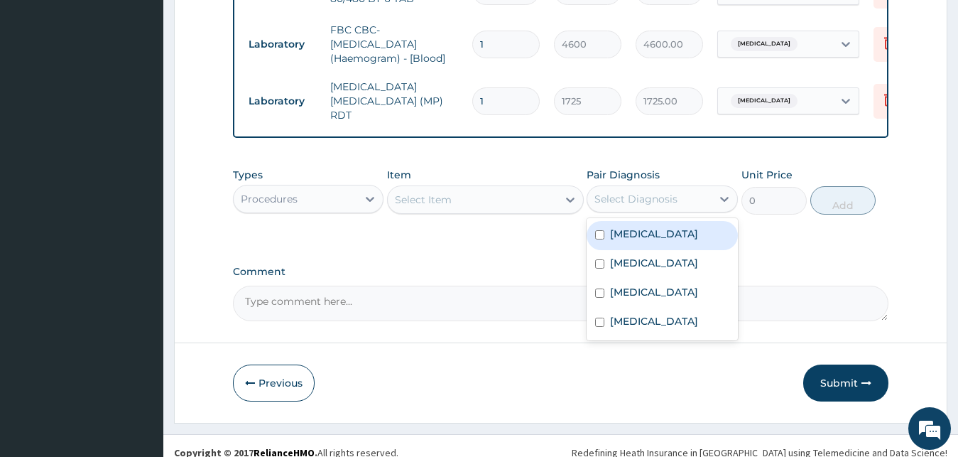
click at [643, 227] on label "[MEDICAL_DATA]" at bounding box center [654, 234] width 88 height 14
checkbox input "true"
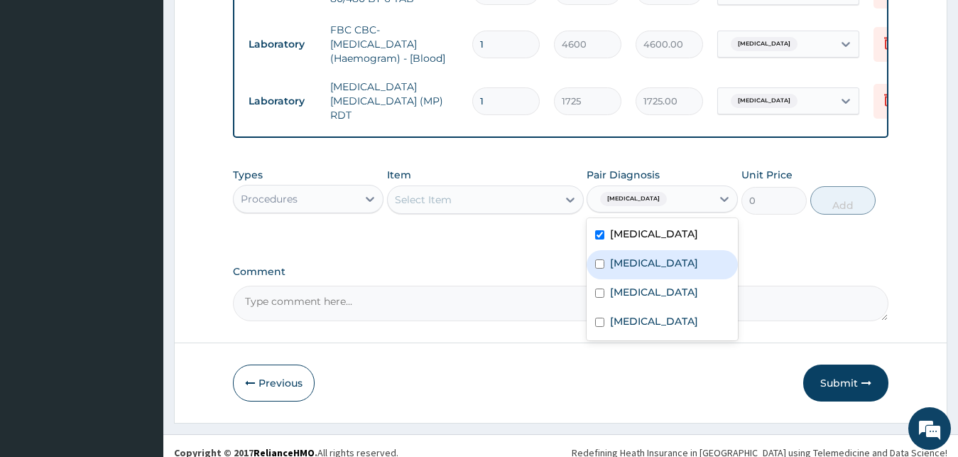
click at [629, 256] on label "[MEDICAL_DATA]" at bounding box center [654, 263] width 88 height 14
checkbox input "true"
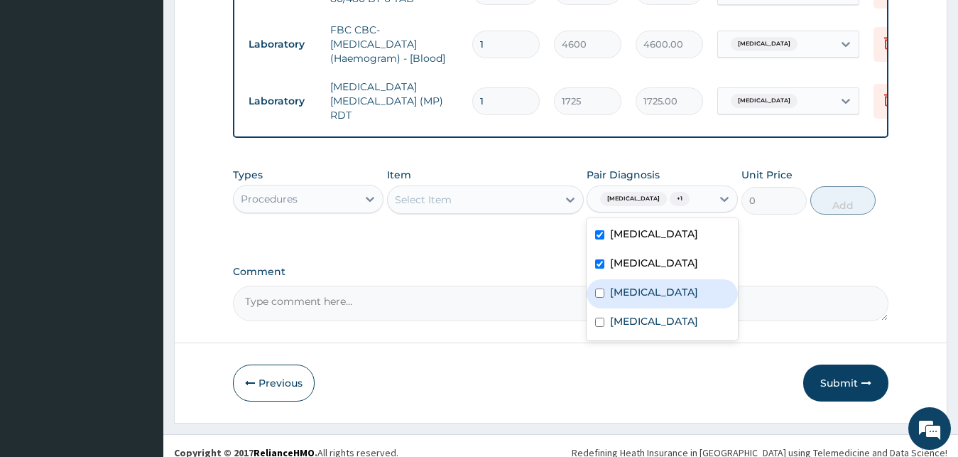
click at [617, 285] on label "[MEDICAL_DATA]" at bounding box center [654, 292] width 88 height 14
checkbox input "true"
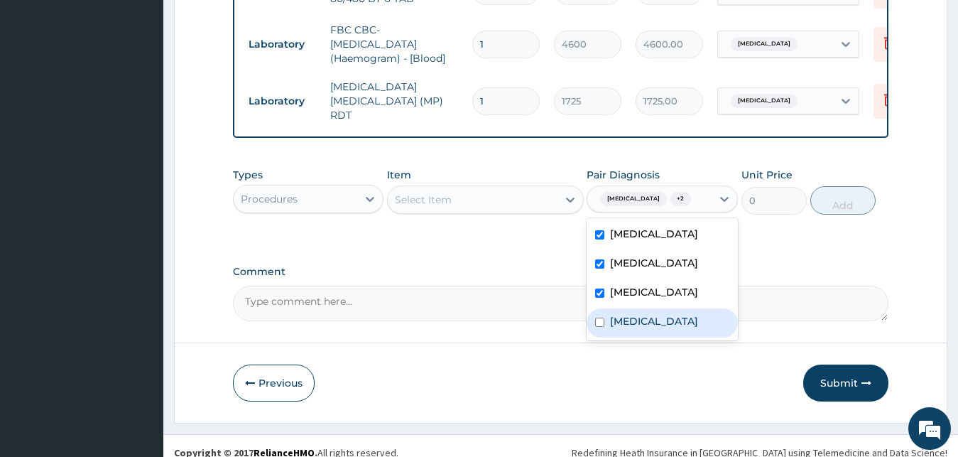
click at [610, 313] on div "[MEDICAL_DATA]" at bounding box center [662, 322] width 151 height 29
checkbox input "true"
click at [472, 188] on div "Select Item" at bounding box center [473, 199] width 170 height 23
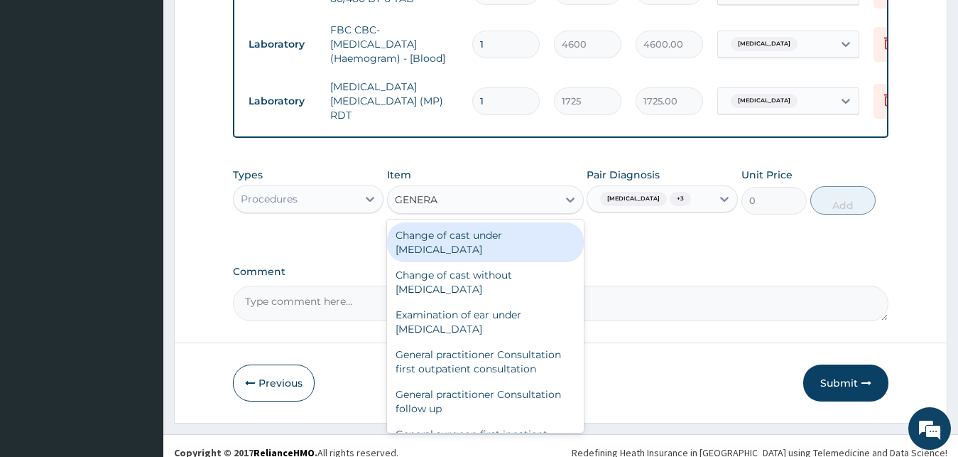
type input "GENERAL"
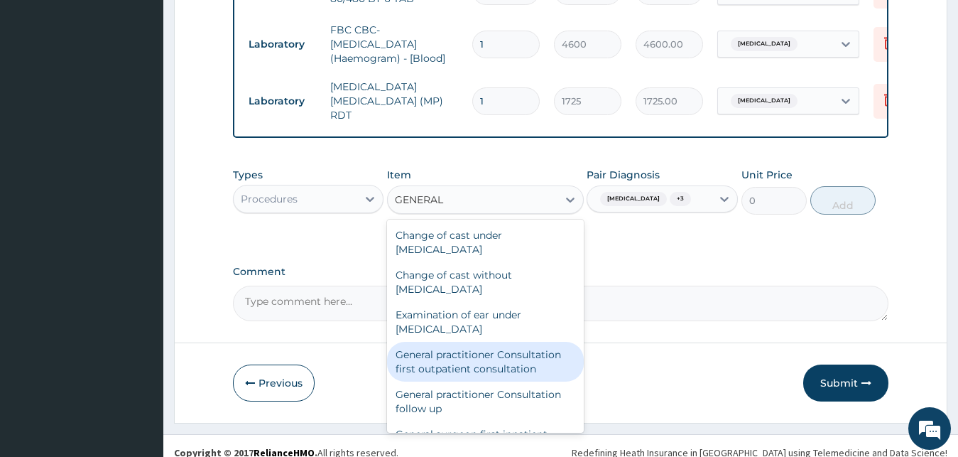
click at [451, 342] on div "General practitioner Consultation first outpatient consultation" at bounding box center [485, 362] width 197 height 40
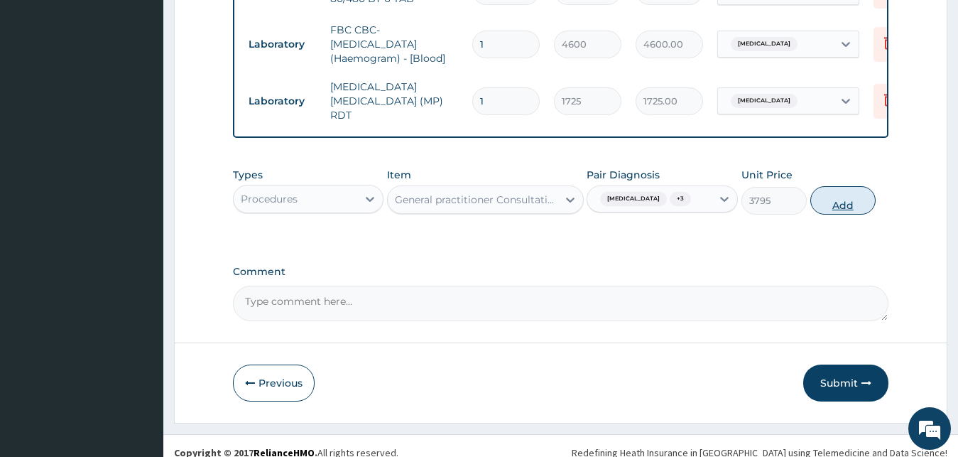
click at [842, 187] on button "Add" at bounding box center [843, 200] width 65 height 28
type input "0"
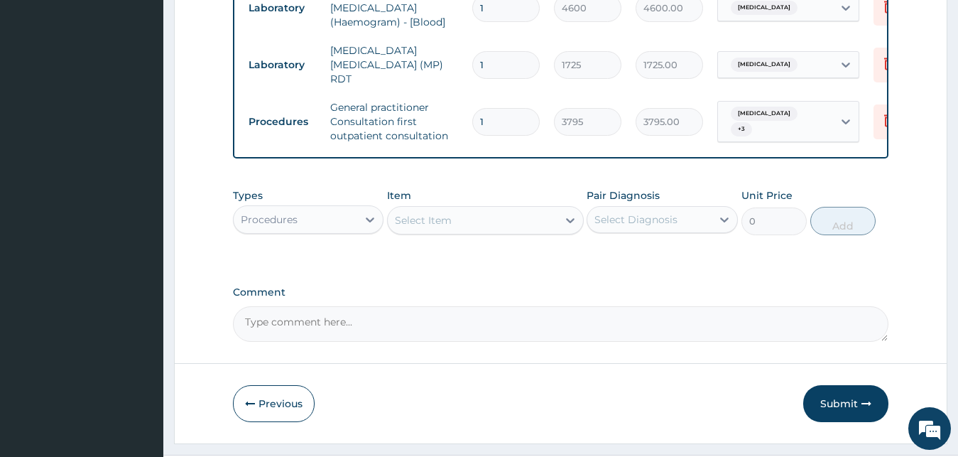
scroll to position [920, 0]
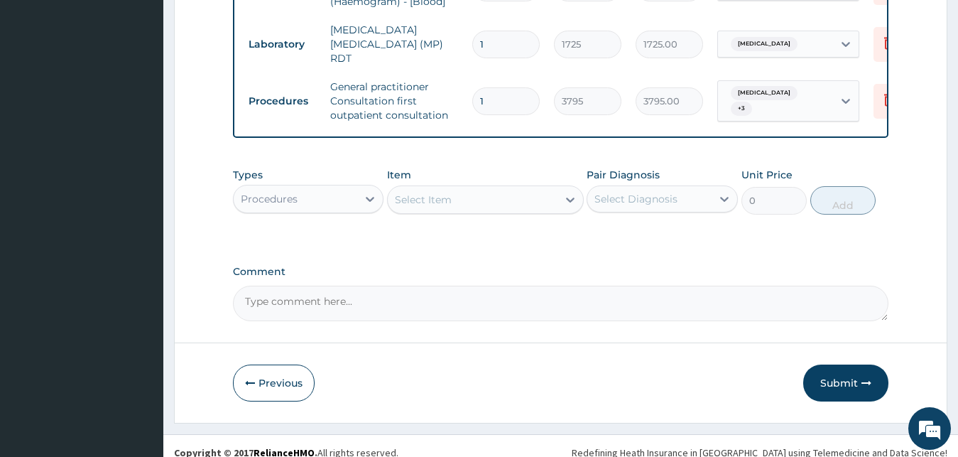
click at [345, 188] on div "Procedures" at bounding box center [296, 199] width 124 height 23
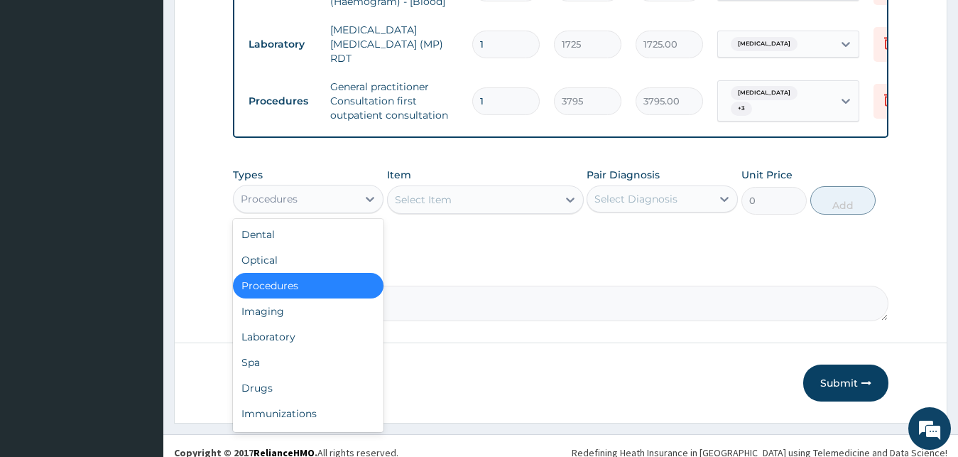
click at [345, 188] on div "Procedures" at bounding box center [296, 199] width 124 height 23
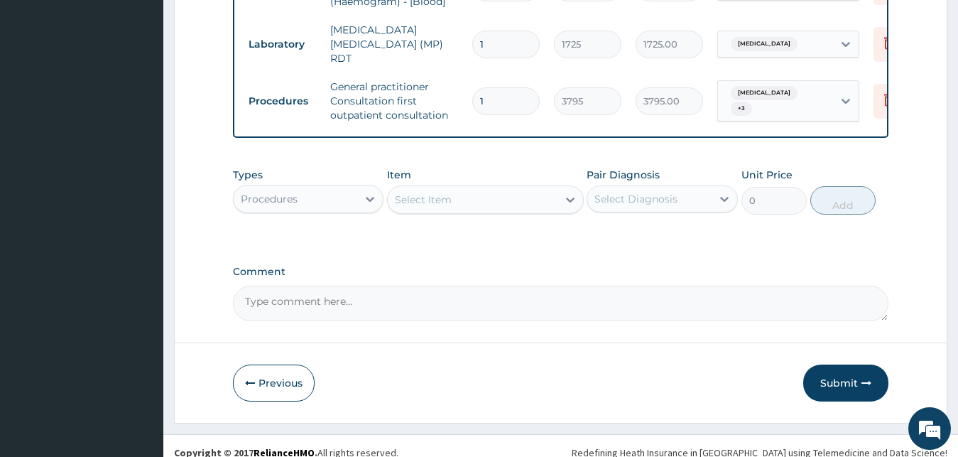
click at [345, 188] on div "Procedures" at bounding box center [296, 199] width 124 height 23
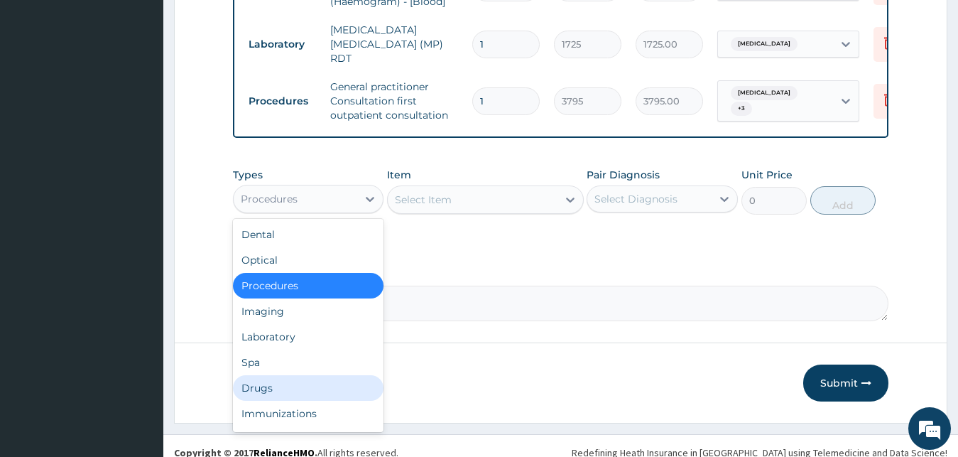
click at [286, 379] on div "Drugs" at bounding box center [308, 388] width 151 height 26
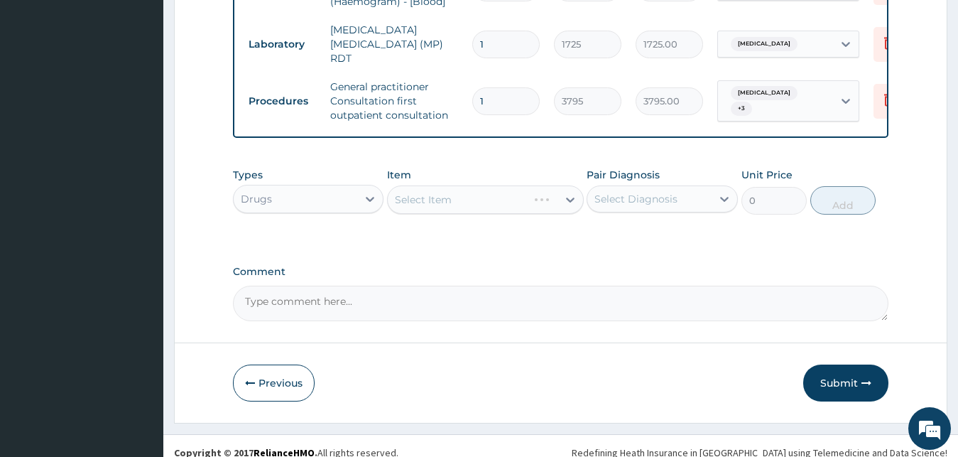
click at [497, 190] on div "Select Item" at bounding box center [473, 199] width 170 height 23
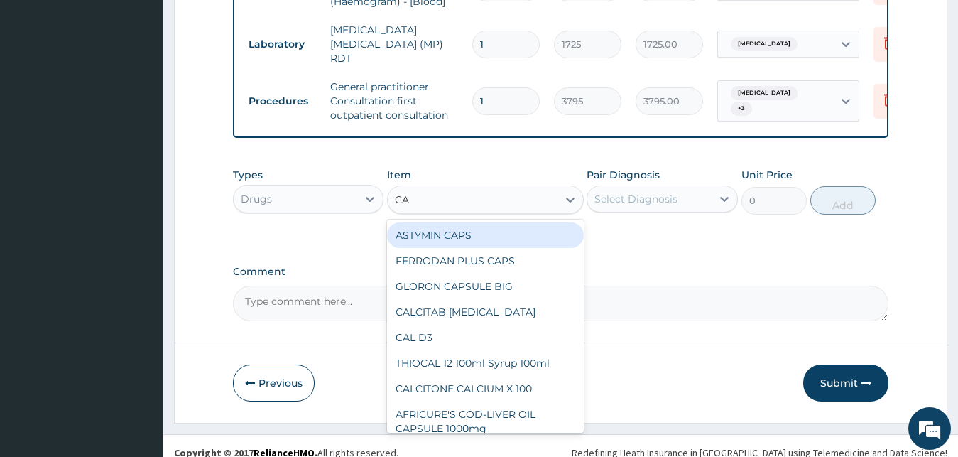
type input "CAN"
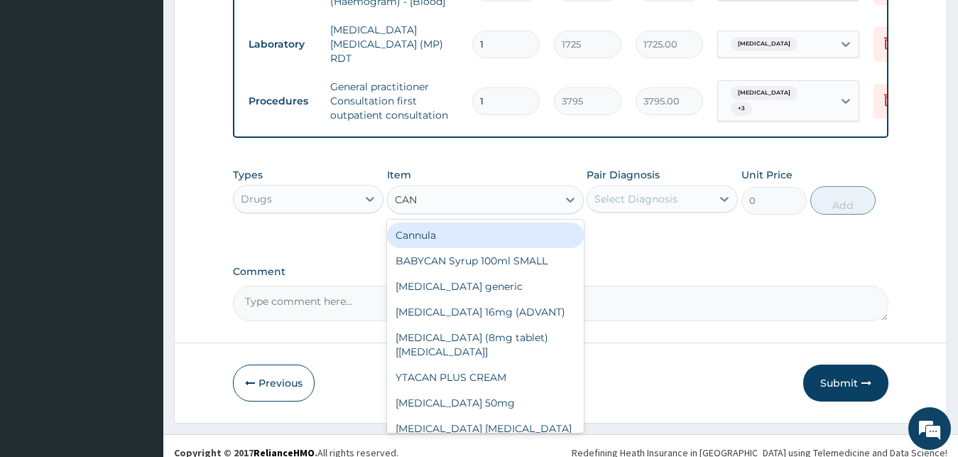
click at [482, 222] on div "Cannula" at bounding box center [485, 235] width 197 height 26
type input "253"
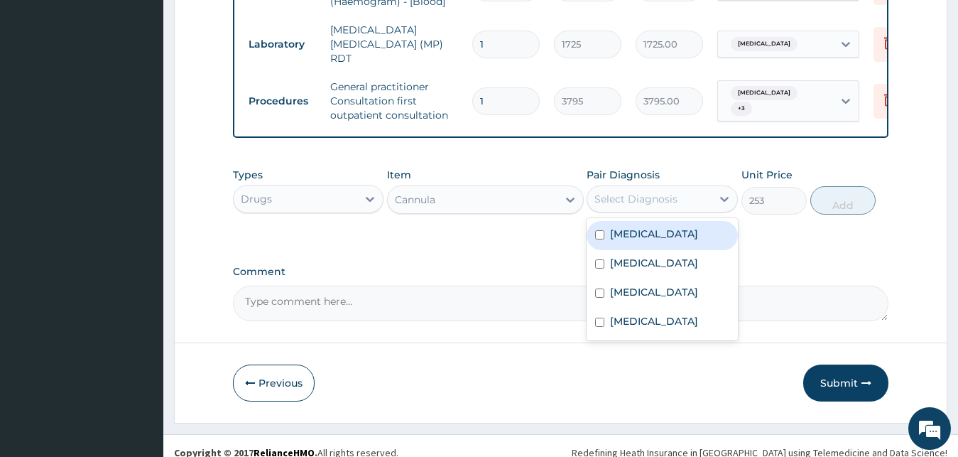
click at [645, 194] on div "Select Diagnosis" at bounding box center [650, 199] width 124 height 23
click at [639, 227] on label "[MEDICAL_DATA]" at bounding box center [654, 234] width 88 height 14
checkbox input "true"
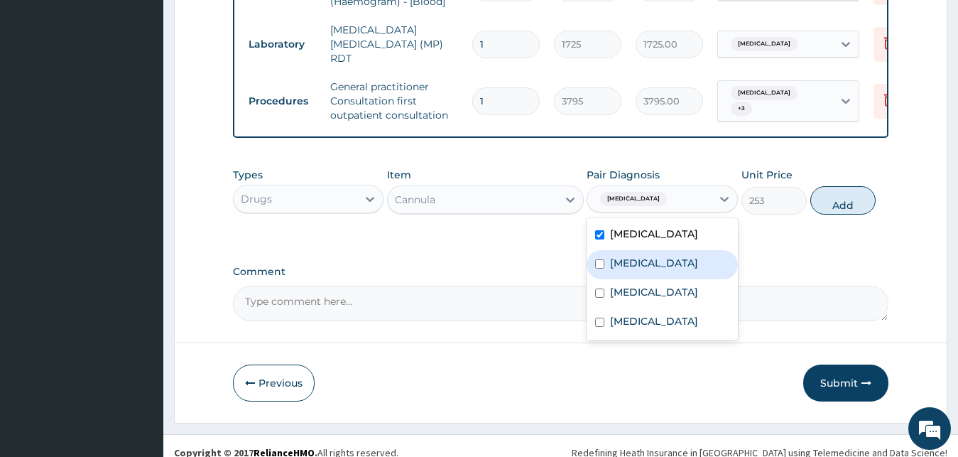
click at [632, 256] on label "[MEDICAL_DATA]" at bounding box center [654, 263] width 88 height 14
checkbox input "true"
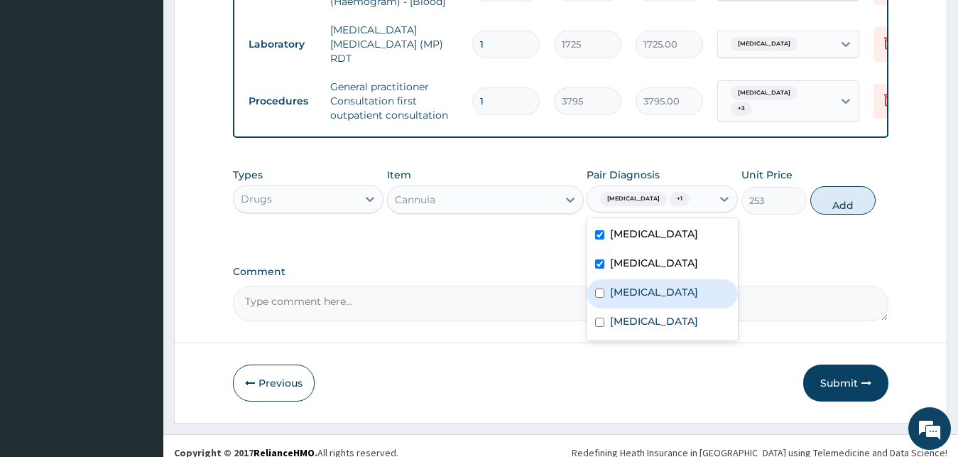
click at [624, 285] on label "[MEDICAL_DATA]" at bounding box center [654, 292] width 88 height 14
checkbox input "true"
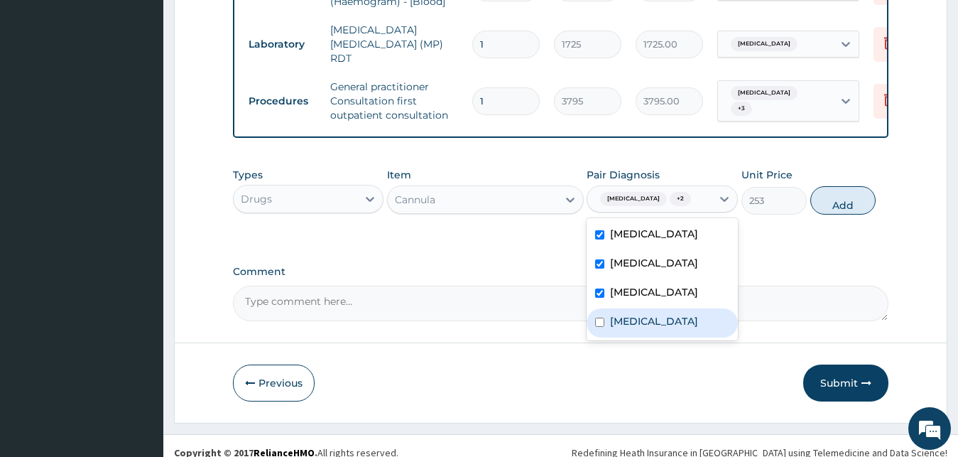
click at [622, 314] on label "[MEDICAL_DATA]" at bounding box center [654, 321] width 88 height 14
checkbox input "true"
click at [849, 192] on button "Add" at bounding box center [843, 200] width 65 height 28
type input "0"
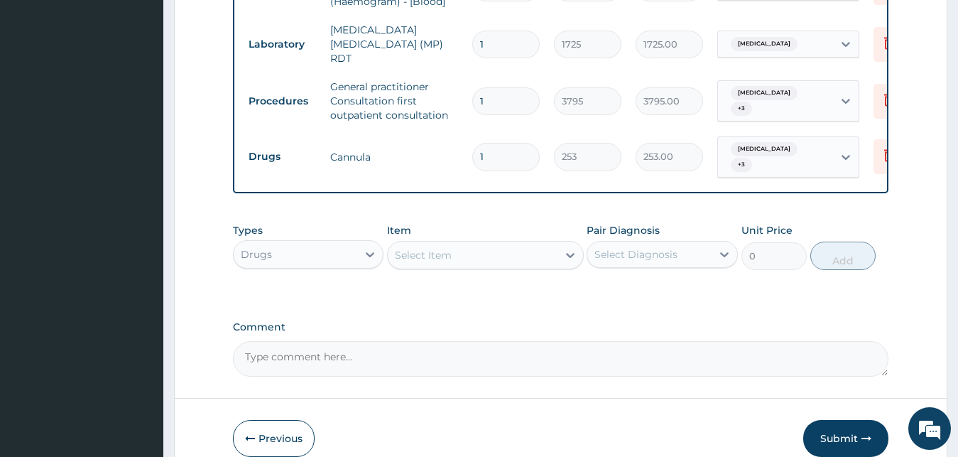
click at [702, 274] on div "Types Drugs Item Select Item Pair Diagnosis Select Diagnosis Unit Price 0 Add" at bounding box center [561, 257] width 656 height 82
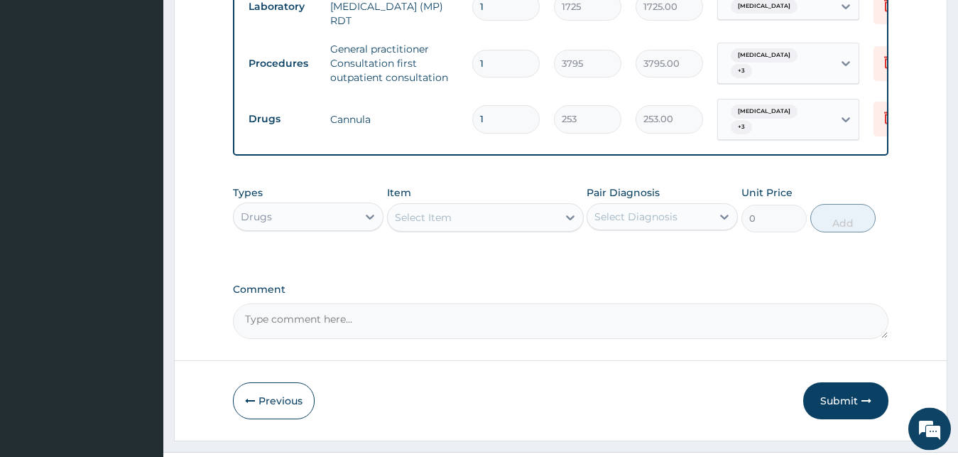
scroll to position [969, 0]
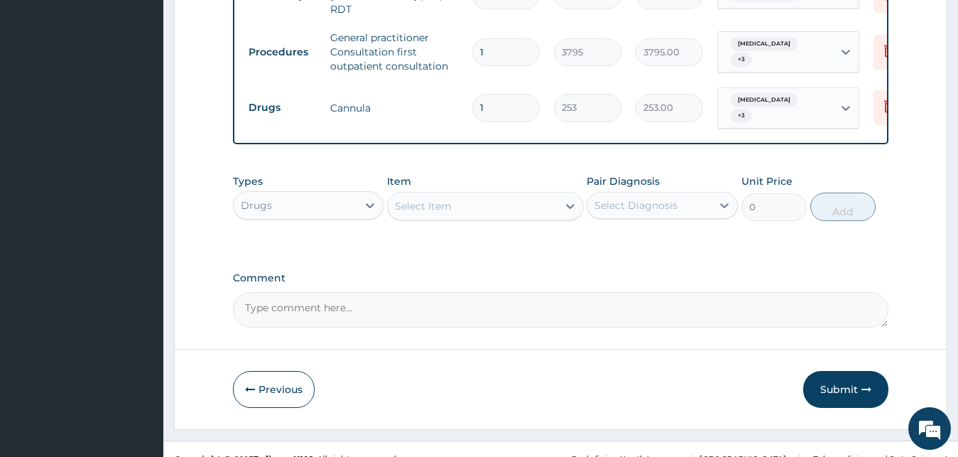
click at [523, 195] on div "Select Item" at bounding box center [473, 206] width 170 height 23
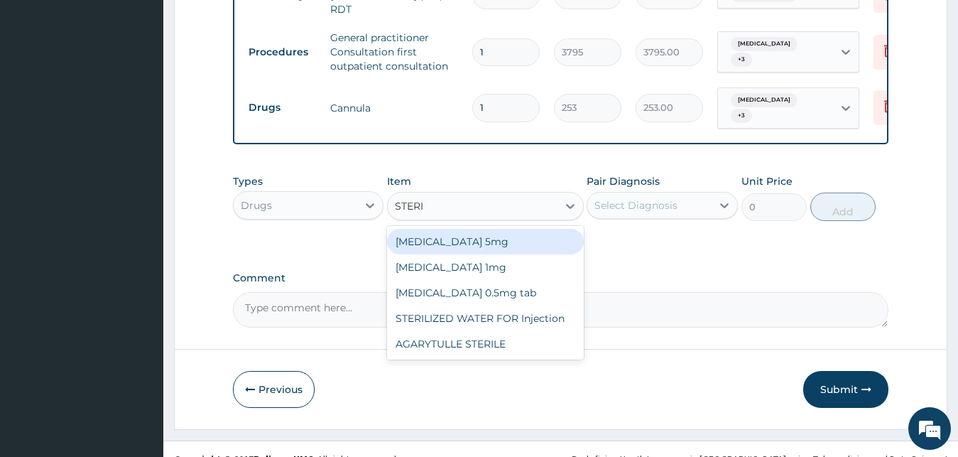
type input "STERIL"
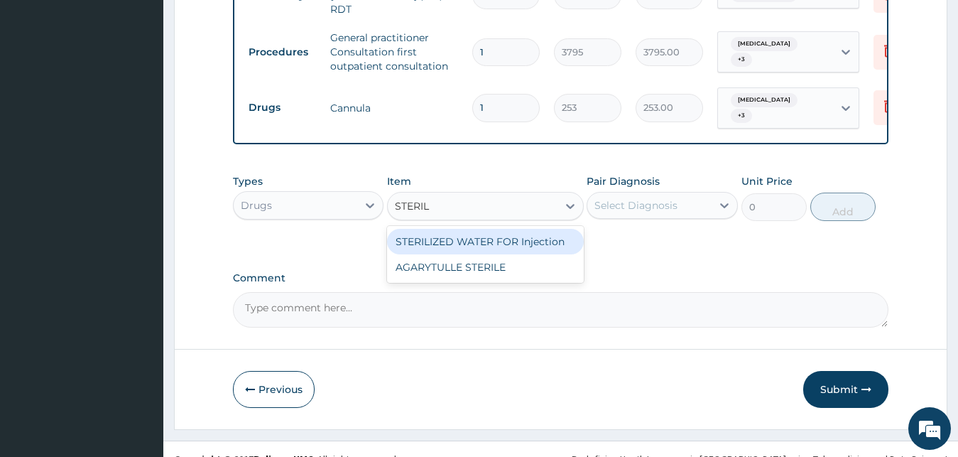
click at [515, 229] on div "STERILIZED WATER FOR Injection" at bounding box center [485, 242] width 197 height 26
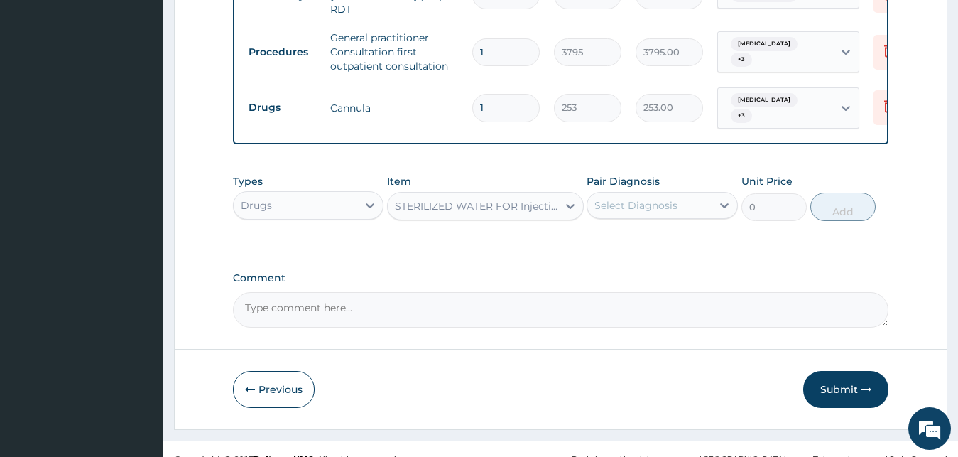
type input "151.8"
click at [684, 194] on div "Select Diagnosis" at bounding box center [650, 205] width 124 height 23
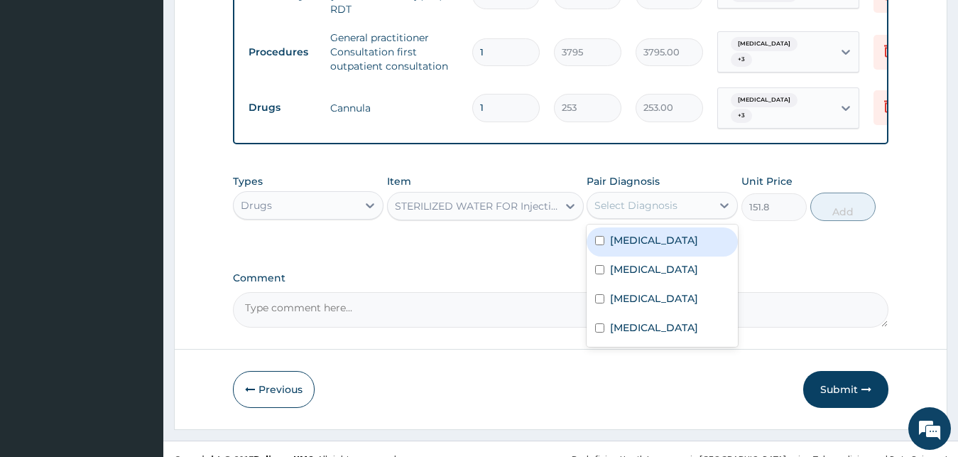
click at [669, 227] on div "[MEDICAL_DATA]" at bounding box center [662, 241] width 151 height 29
checkbox input "true"
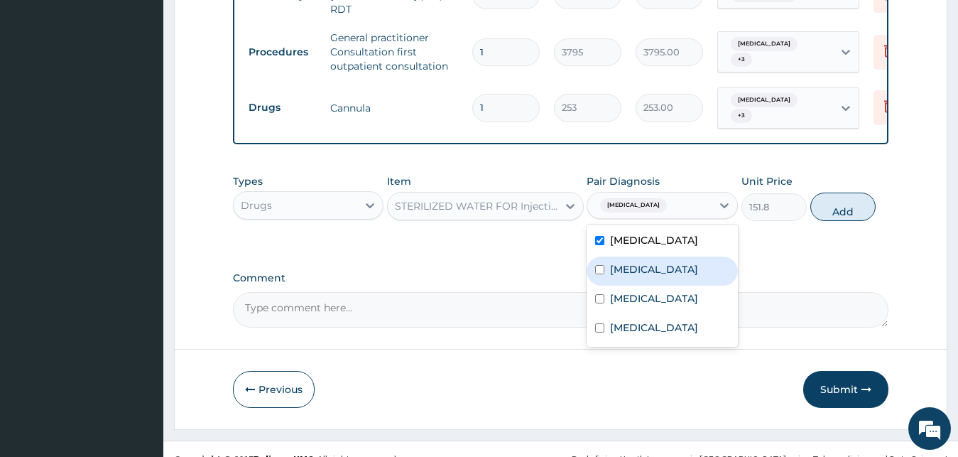
click at [669, 262] on label "[MEDICAL_DATA]" at bounding box center [654, 269] width 88 height 14
checkbox input "true"
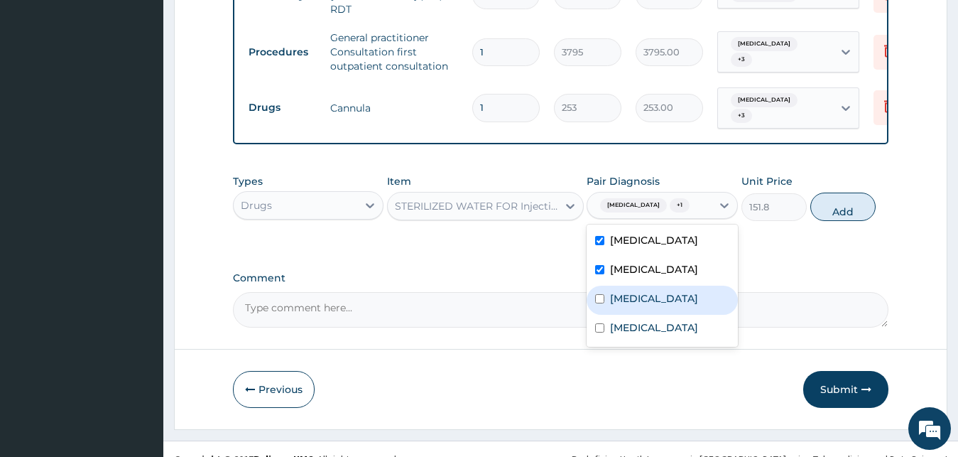
click at [662, 291] on label "[MEDICAL_DATA]" at bounding box center [654, 298] width 88 height 14
checkbox input "true"
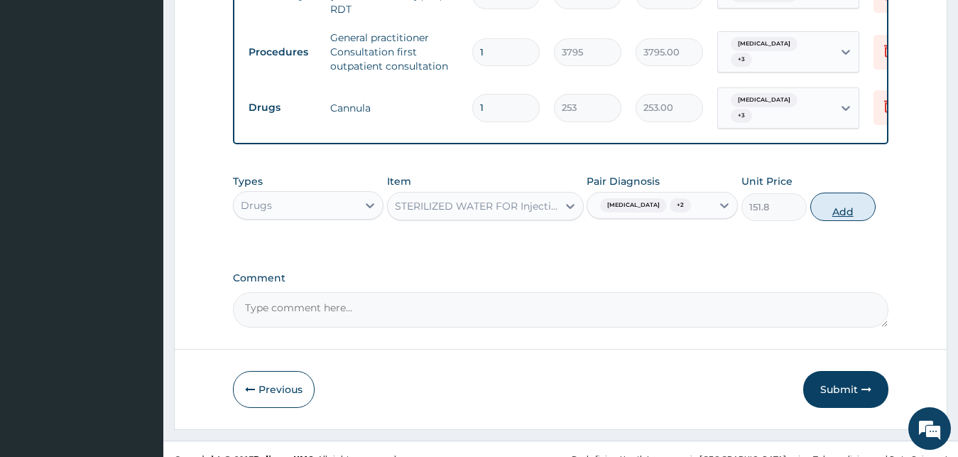
click at [844, 193] on button "Add" at bounding box center [843, 207] width 65 height 28
type input "0"
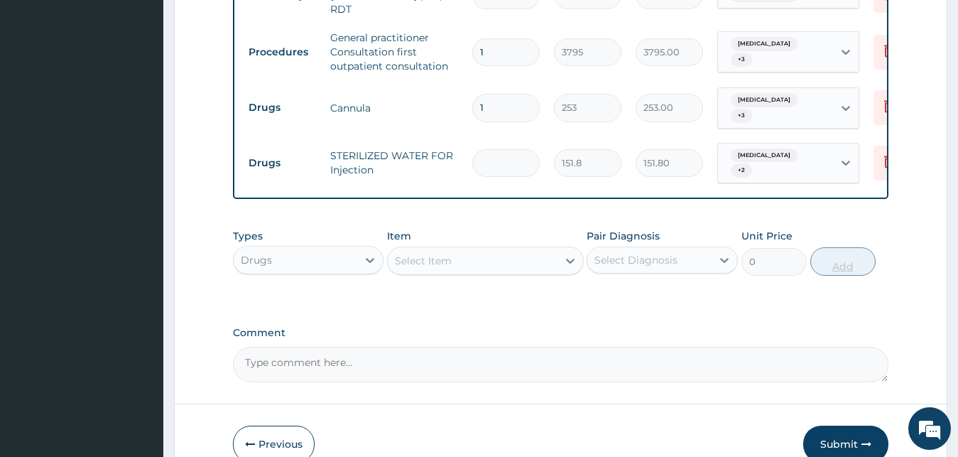
type input "0.00"
type input "3"
type input "455.40"
type input "3"
click at [535, 249] on div "Select Item" at bounding box center [473, 260] width 170 height 23
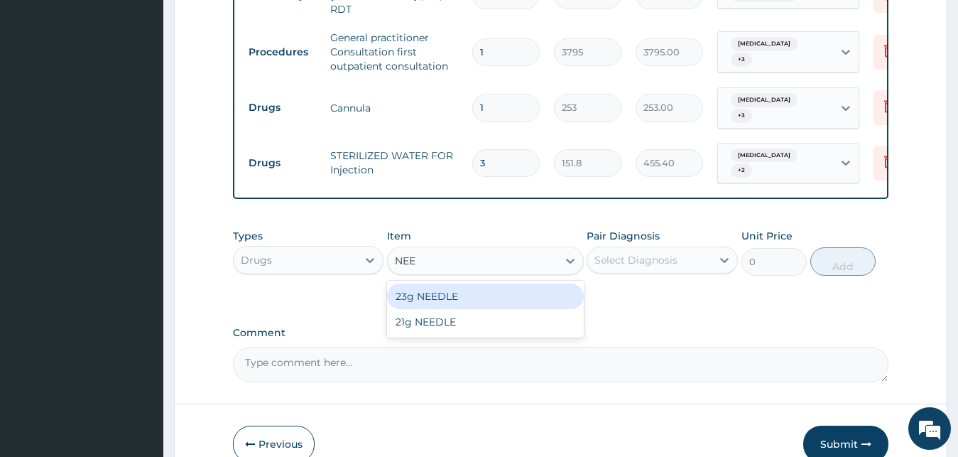
type input "NEED"
click at [499, 283] on div "23g NEEDLE" at bounding box center [485, 296] width 197 height 26
type input "63.25"
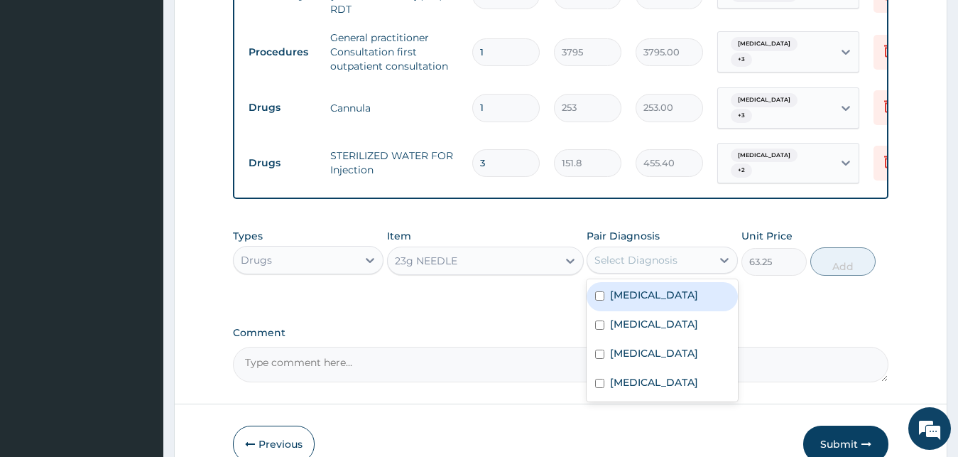
click at [603, 253] on div "Select Diagnosis" at bounding box center [636, 260] width 83 height 14
click at [603, 282] on div "[MEDICAL_DATA]" at bounding box center [662, 296] width 151 height 29
checkbox input "true"
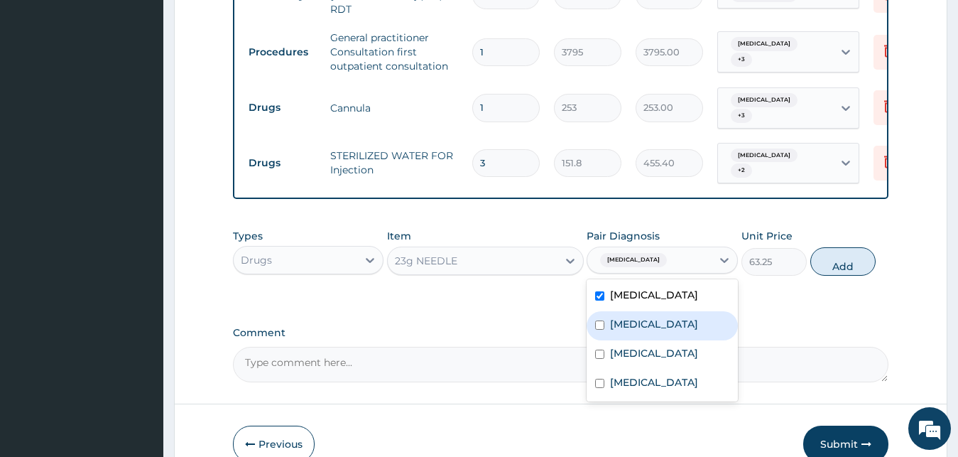
click at [603, 320] on input "checkbox" at bounding box center [599, 324] width 9 height 9
checkbox input "true"
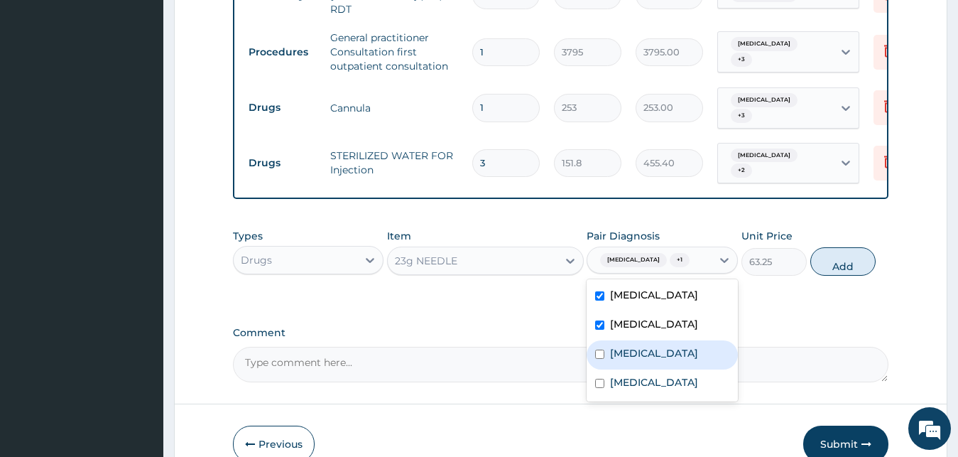
click at [602, 350] on input "checkbox" at bounding box center [599, 354] width 9 height 9
checkbox input "true"
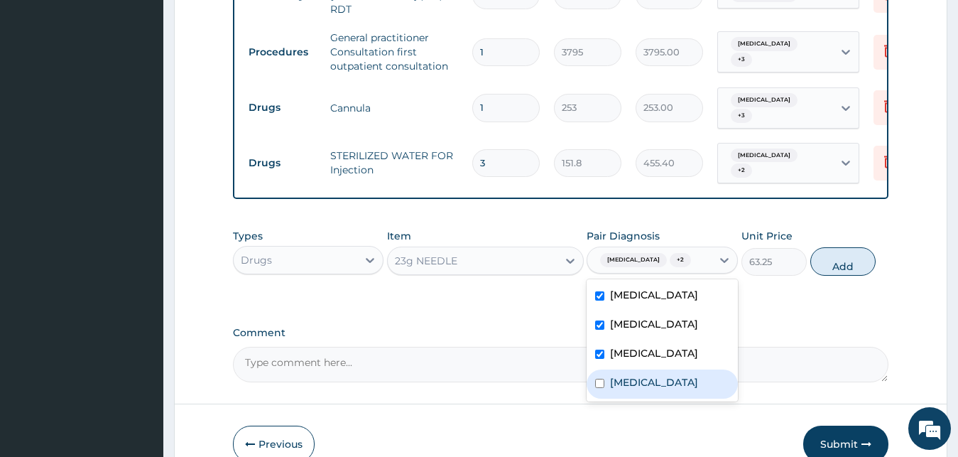
click at [601, 369] on div "[MEDICAL_DATA]" at bounding box center [662, 383] width 151 height 29
checkbox input "true"
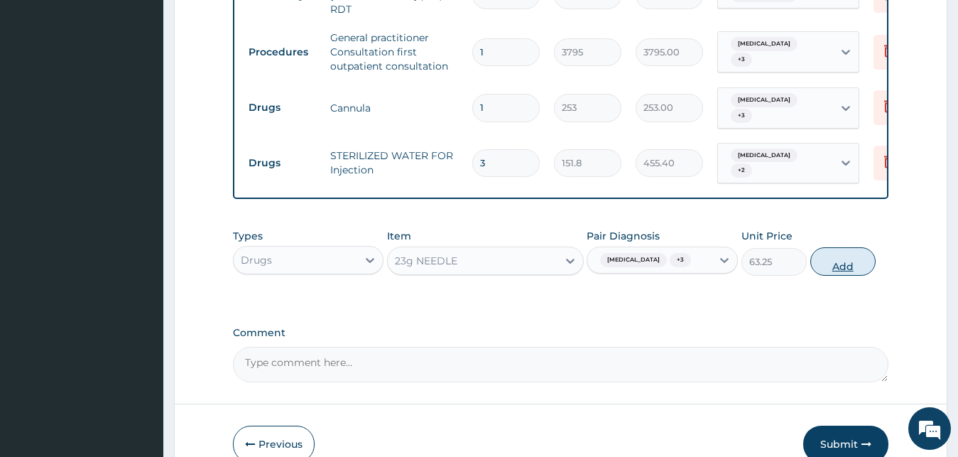
click at [855, 247] on button "Add" at bounding box center [843, 261] width 65 height 28
type input "0"
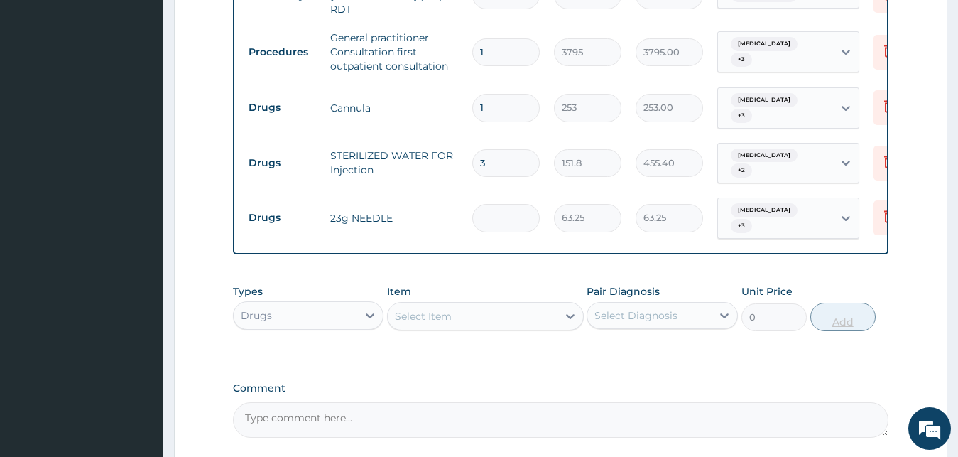
type input "0.00"
type input "3"
type input "189.75"
type input "3"
click at [794, 320] on div "Types Drugs Item Select Item Pair Diagnosis Select Diagnosis Unit Price 0 Add" at bounding box center [561, 318] width 656 height 82
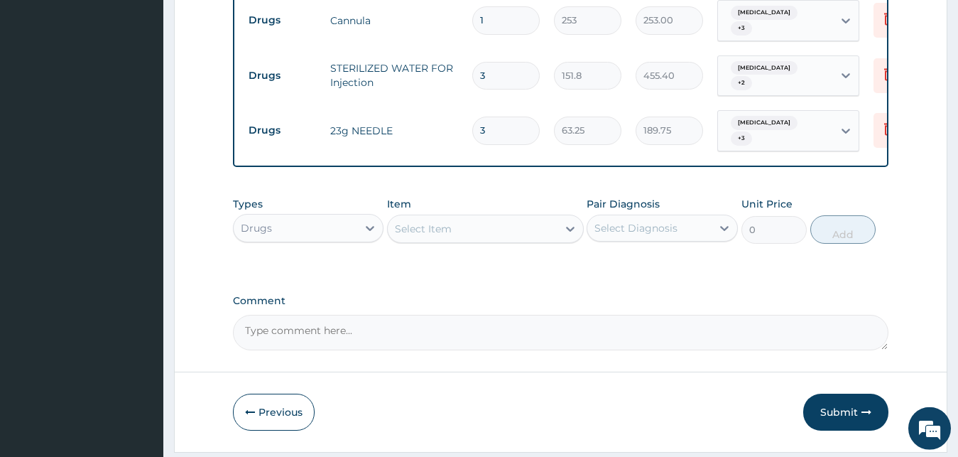
scroll to position [1067, 0]
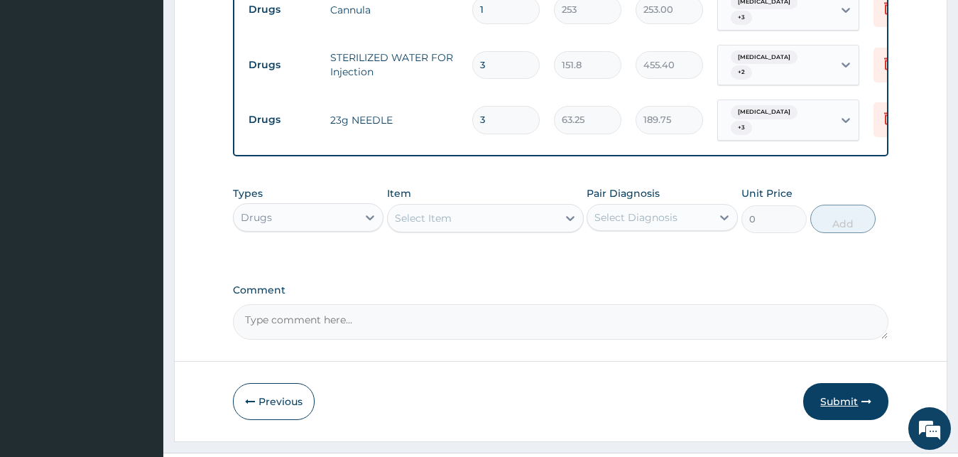
click at [838, 383] on button "Submit" at bounding box center [846, 401] width 85 height 37
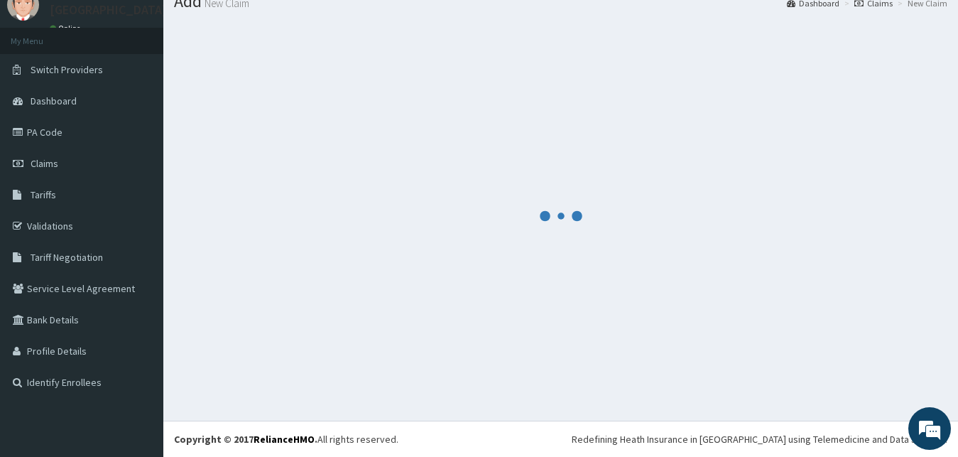
scroll to position [54, 0]
